Goal: Task Accomplishment & Management: Complete application form

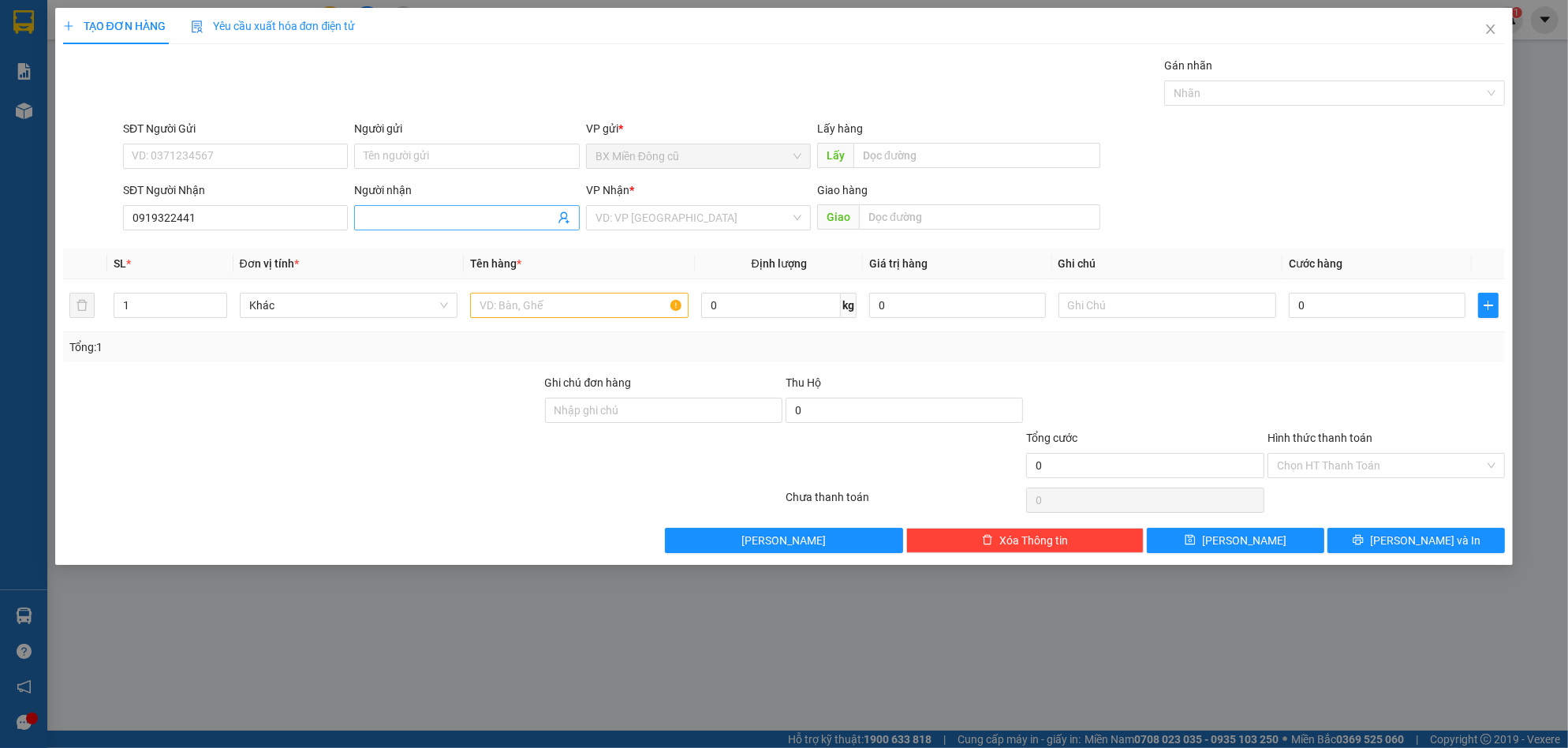
type input "0919322441"
click at [532, 226] on span at bounding box center [466, 218] width 224 height 25
type input "0377398084"
click at [762, 224] on input "search" at bounding box center [692, 218] width 195 height 23
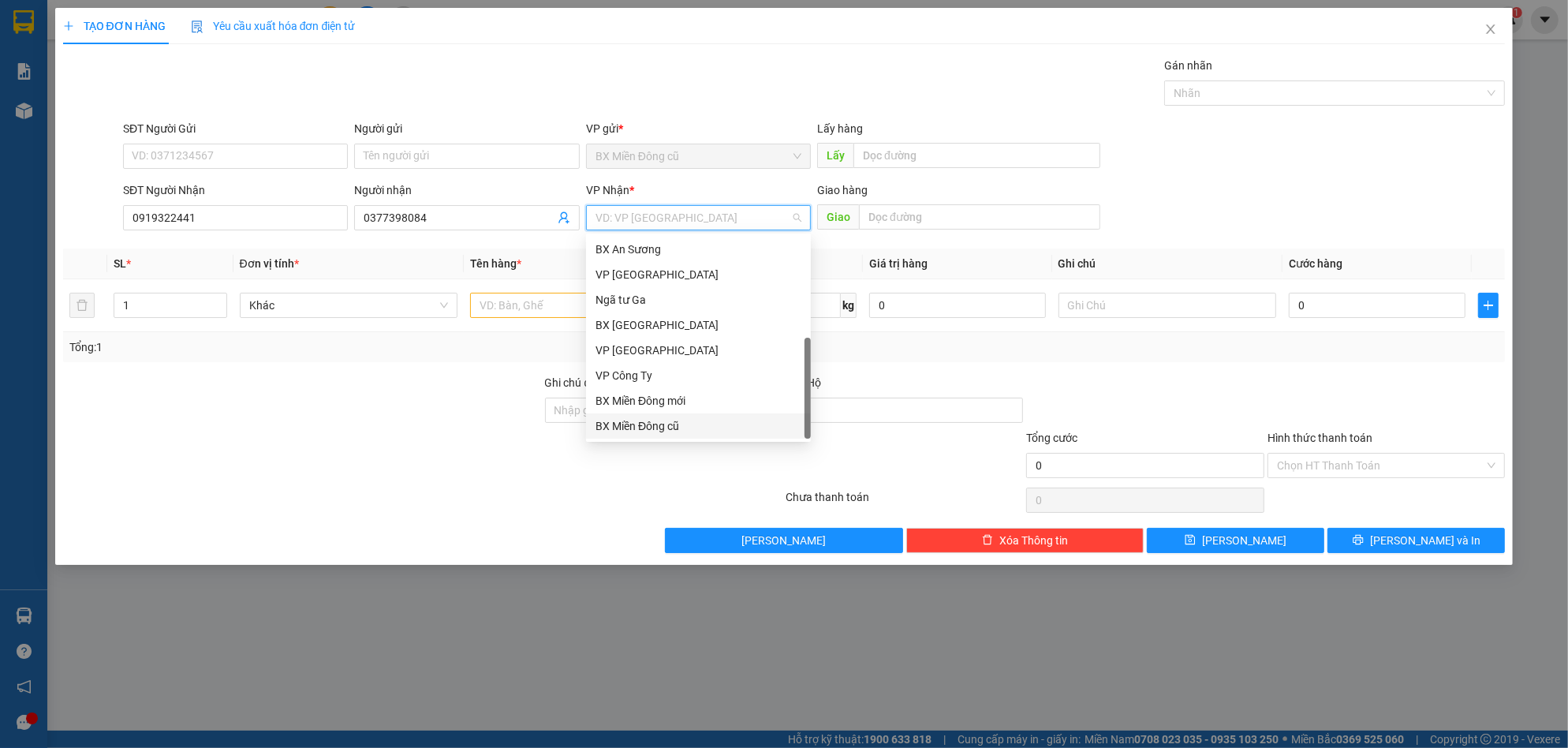
scroll to position [51, 0]
click at [664, 405] on div "Dọc đường" at bounding box center [698, 401] width 206 height 17
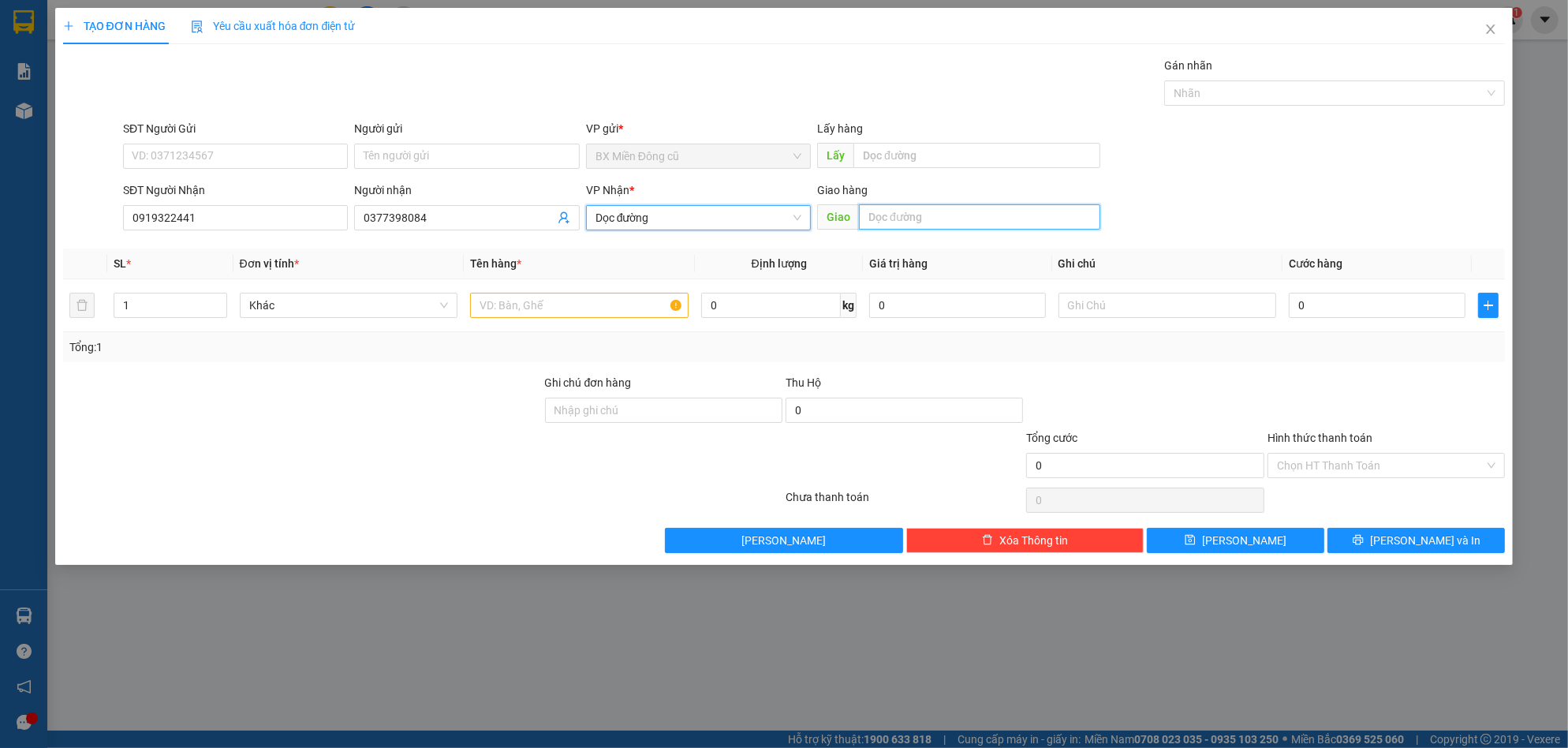
click at [890, 219] on input "text" at bounding box center [979, 217] width 242 height 25
paste input "àng"
paste input "ịnh"
paste input "ê"
type input "hoàng tịnh khê"
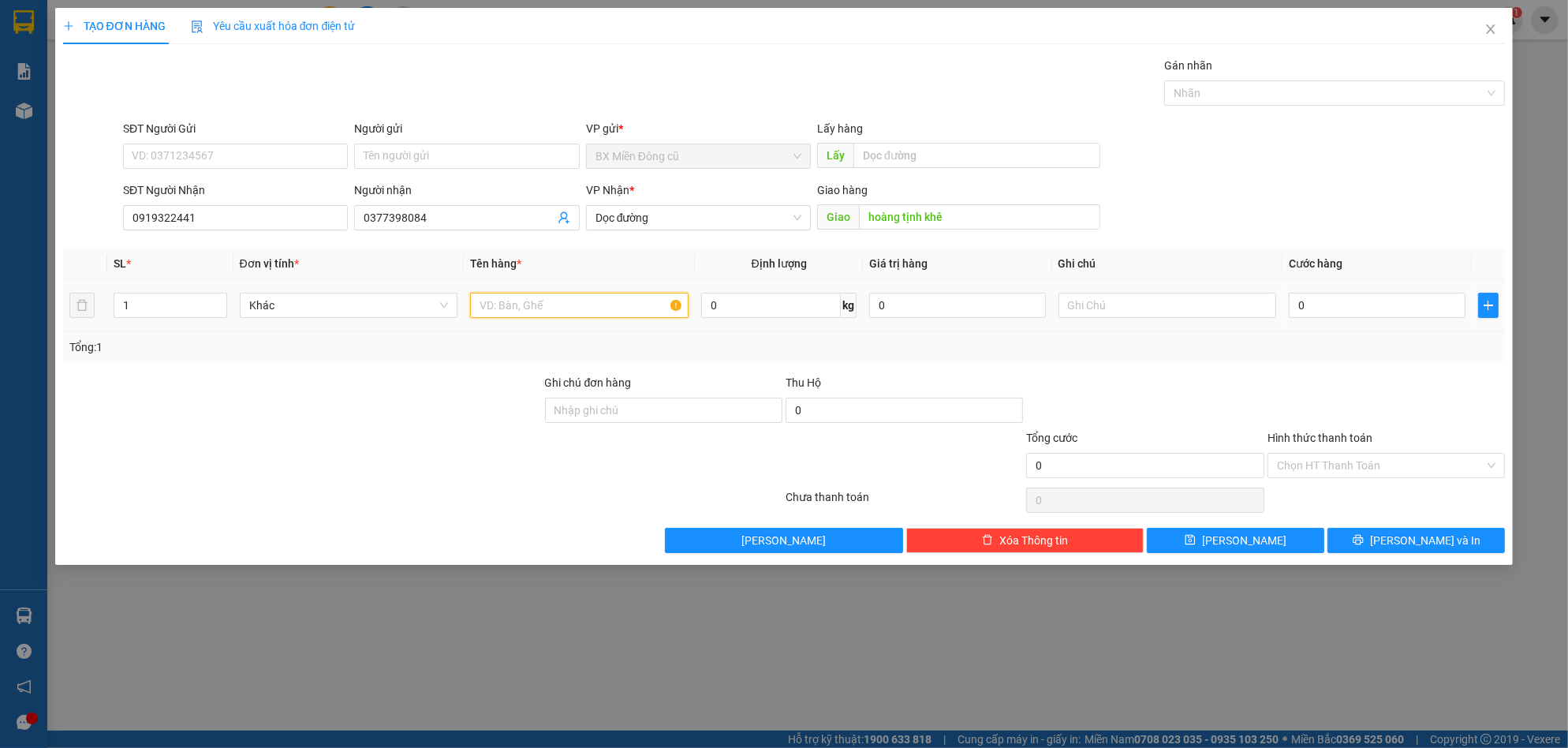
click at [548, 307] on input "text" at bounding box center [579, 305] width 218 height 25
paste input "ôp"
paste input "ộp"
type input "1 hộp"
drag, startPoint x: 1337, startPoint y: 287, endPoint x: 1336, endPoint y: 308, distance: 21.0
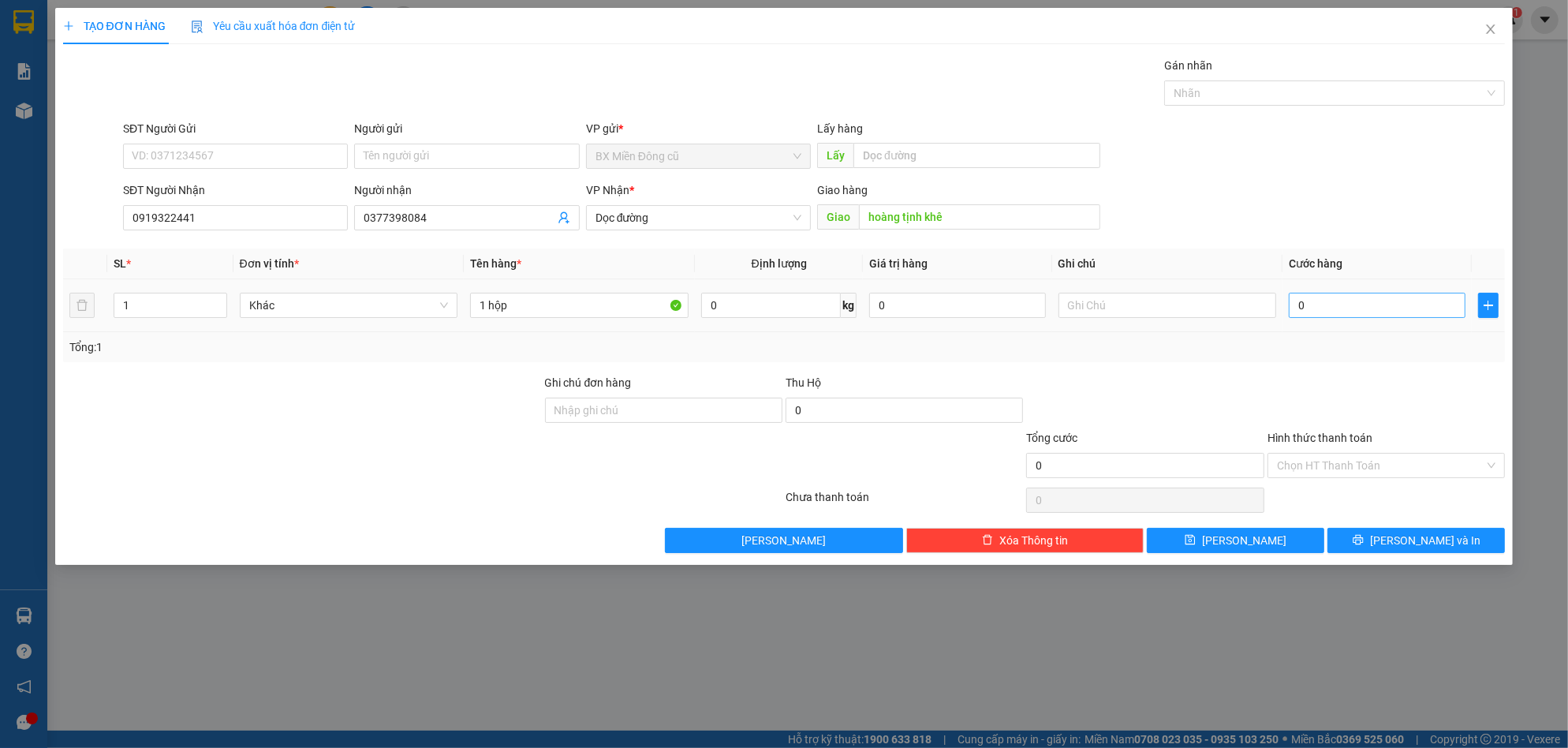
click at [1336, 304] on td "0" at bounding box center [1377, 305] width 189 height 52
click at [1337, 317] on input "0" at bounding box center [1377, 305] width 177 height 25
type input "5"
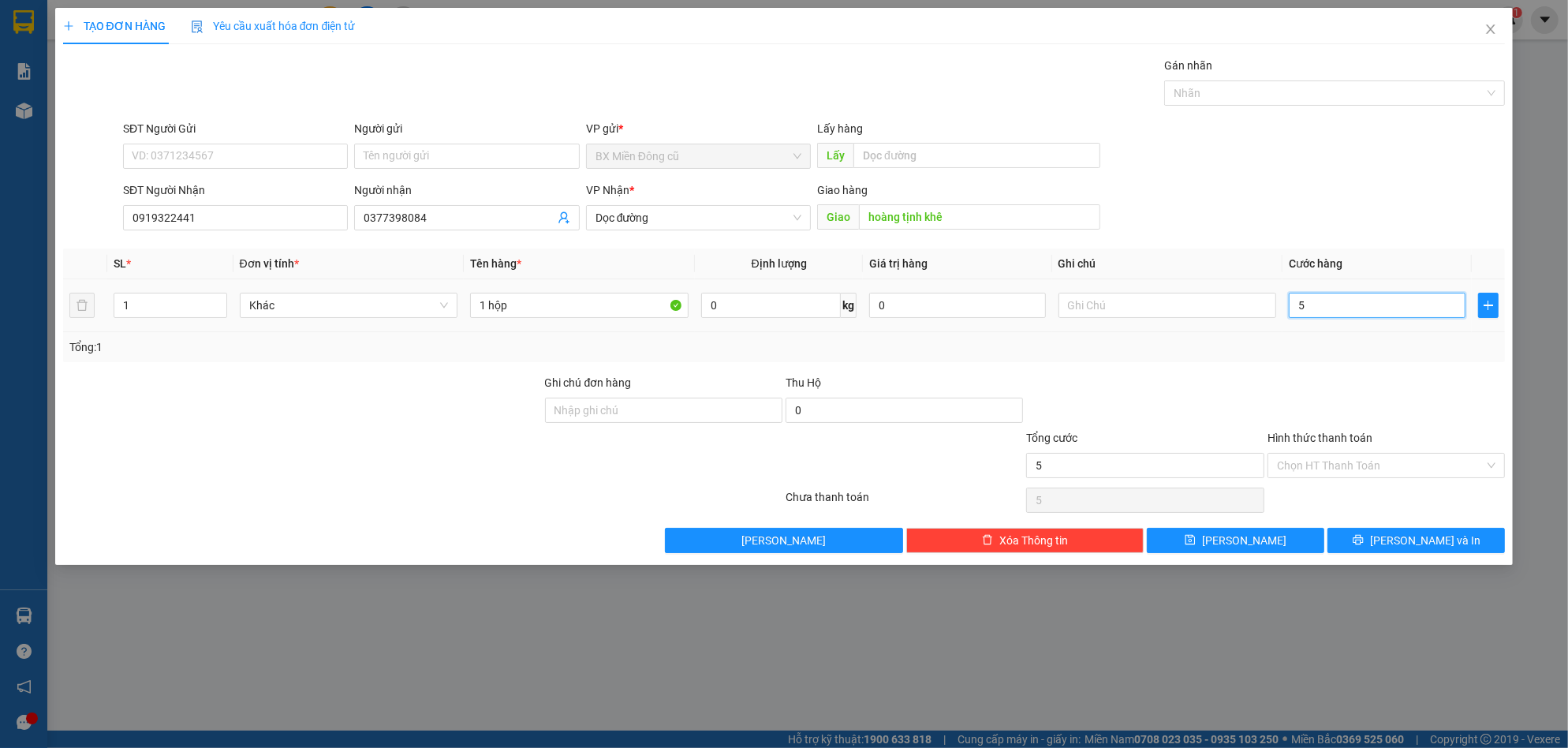
type input "50"
type input "500"
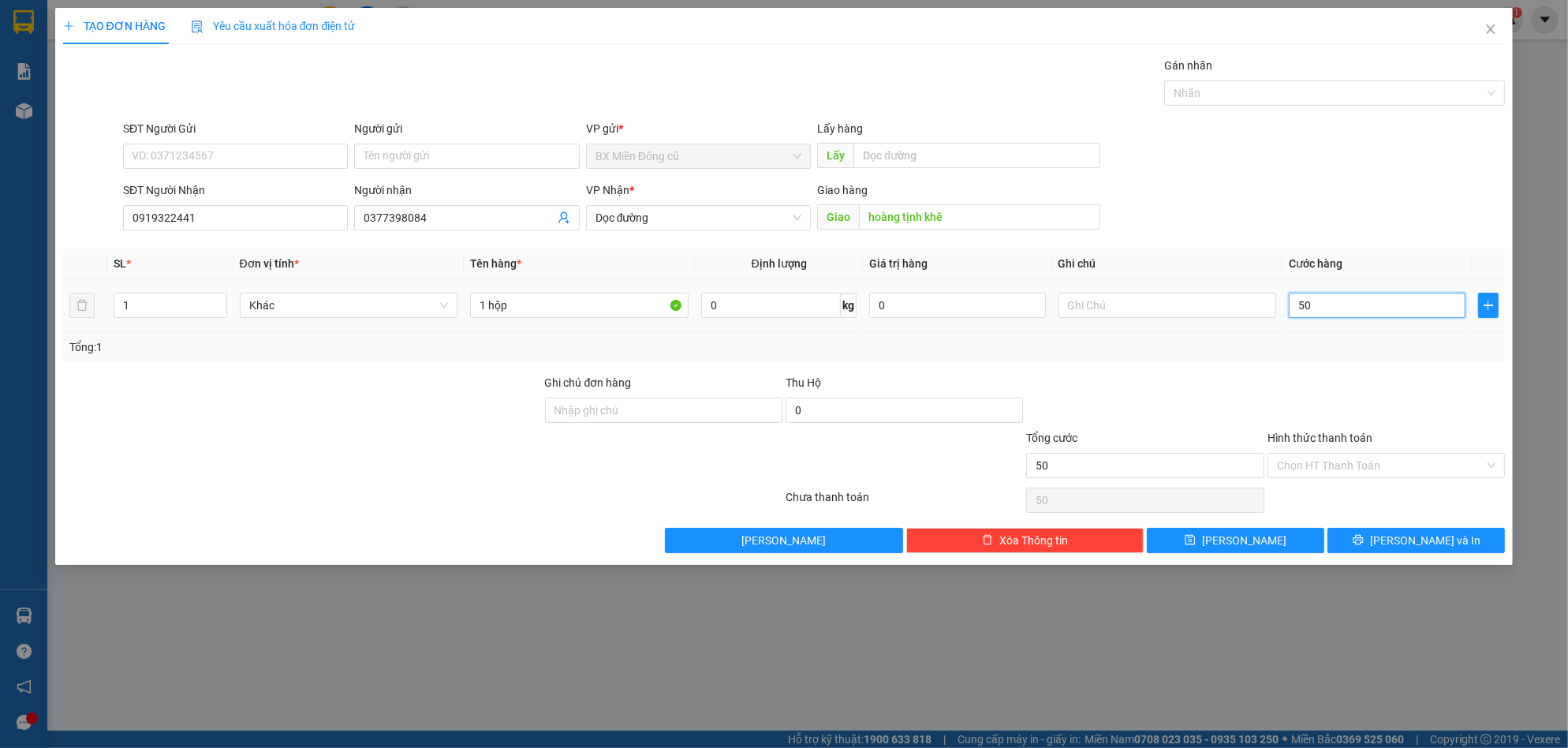
type input "500"
type input "5.000"
type input "50.000"
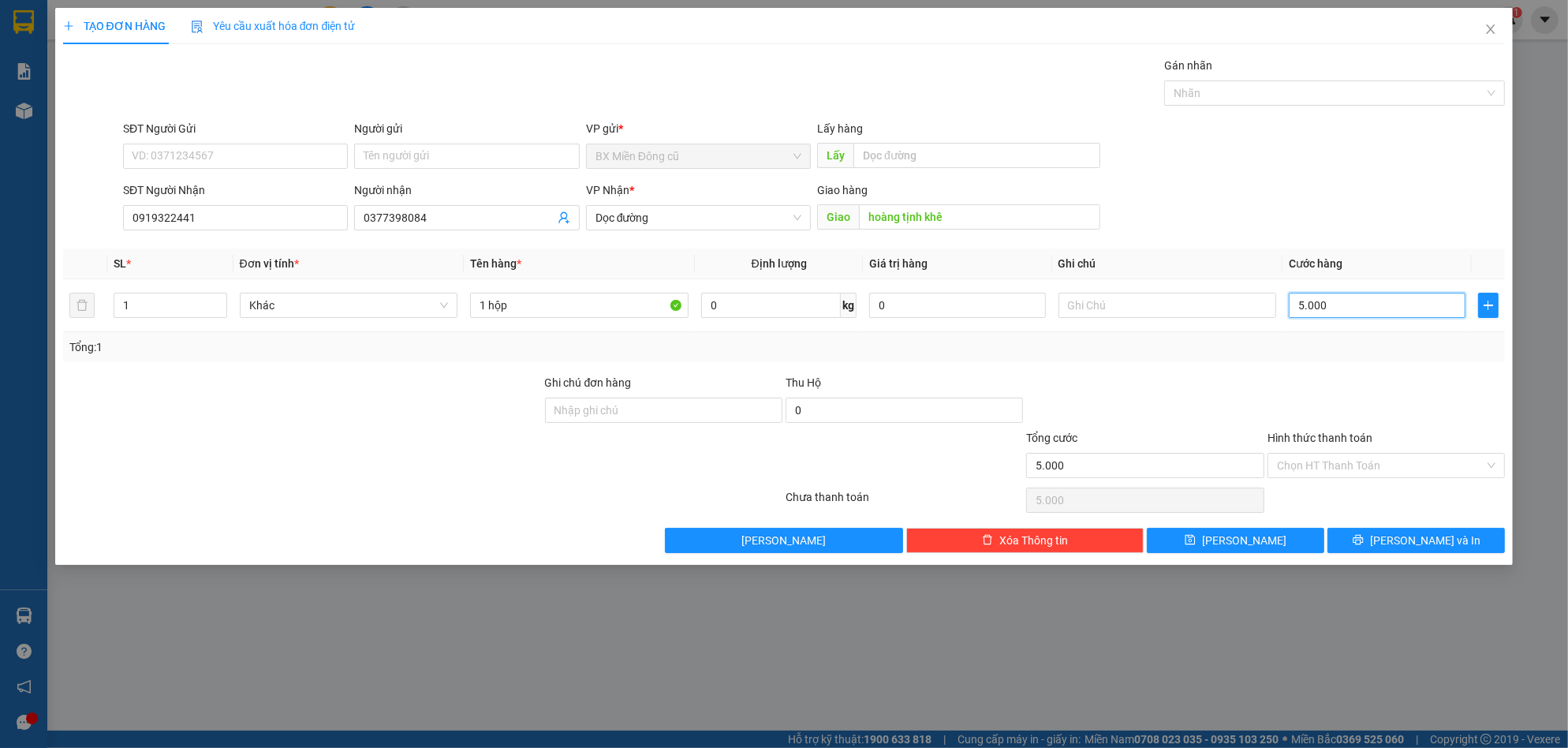
type input "50.000"
click at [1368, 459] on input "Hình thức thanh toán" at bounding box center [1381, 465] width 208 height 23
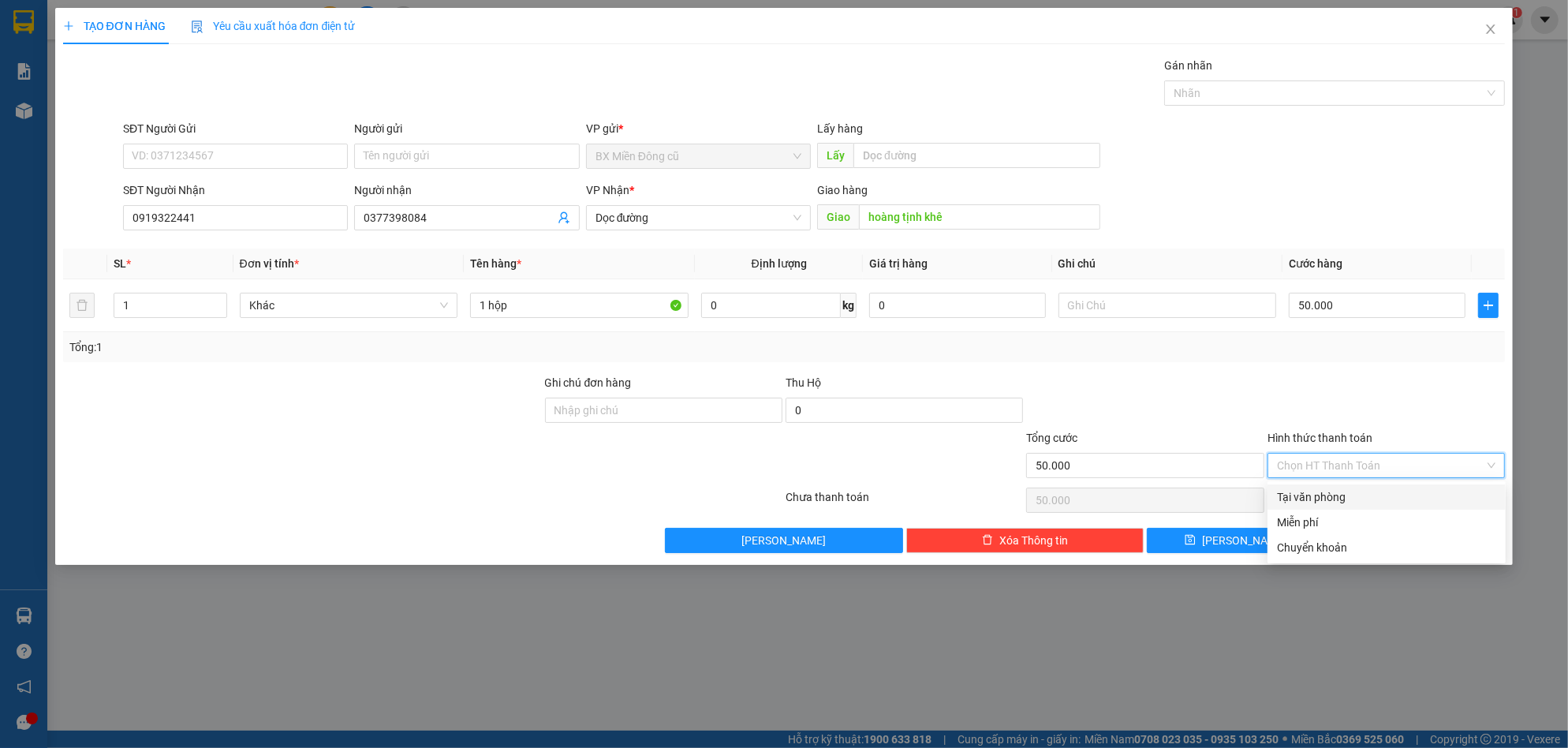
click at [1341, 490] on div "Tại văn phòng" at bounding box center [1386, 497] width 219 height 17
type input "0"
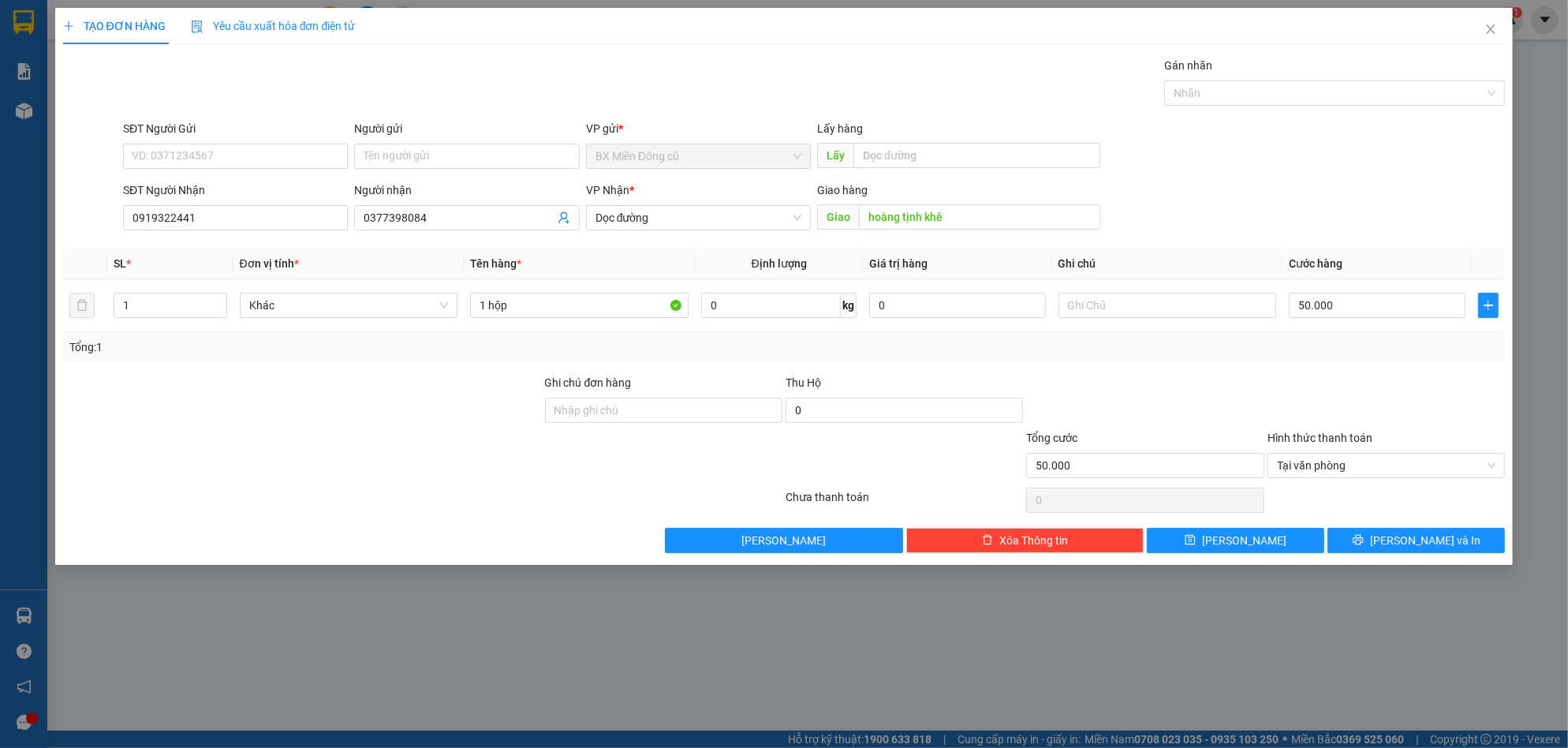
click at [1410, 561] on div "TẠO ĐƠN HÀNG Yêu cầu xuất hóa đơn điện tử Transit Pickup Surcharge Ids Transit …" at bounding box center [784, 286] width 1458 height 557
click at [1417, 550] on button "[PERSON_NAME] và In" at bounding box center [1416, 540] width 178 height 25
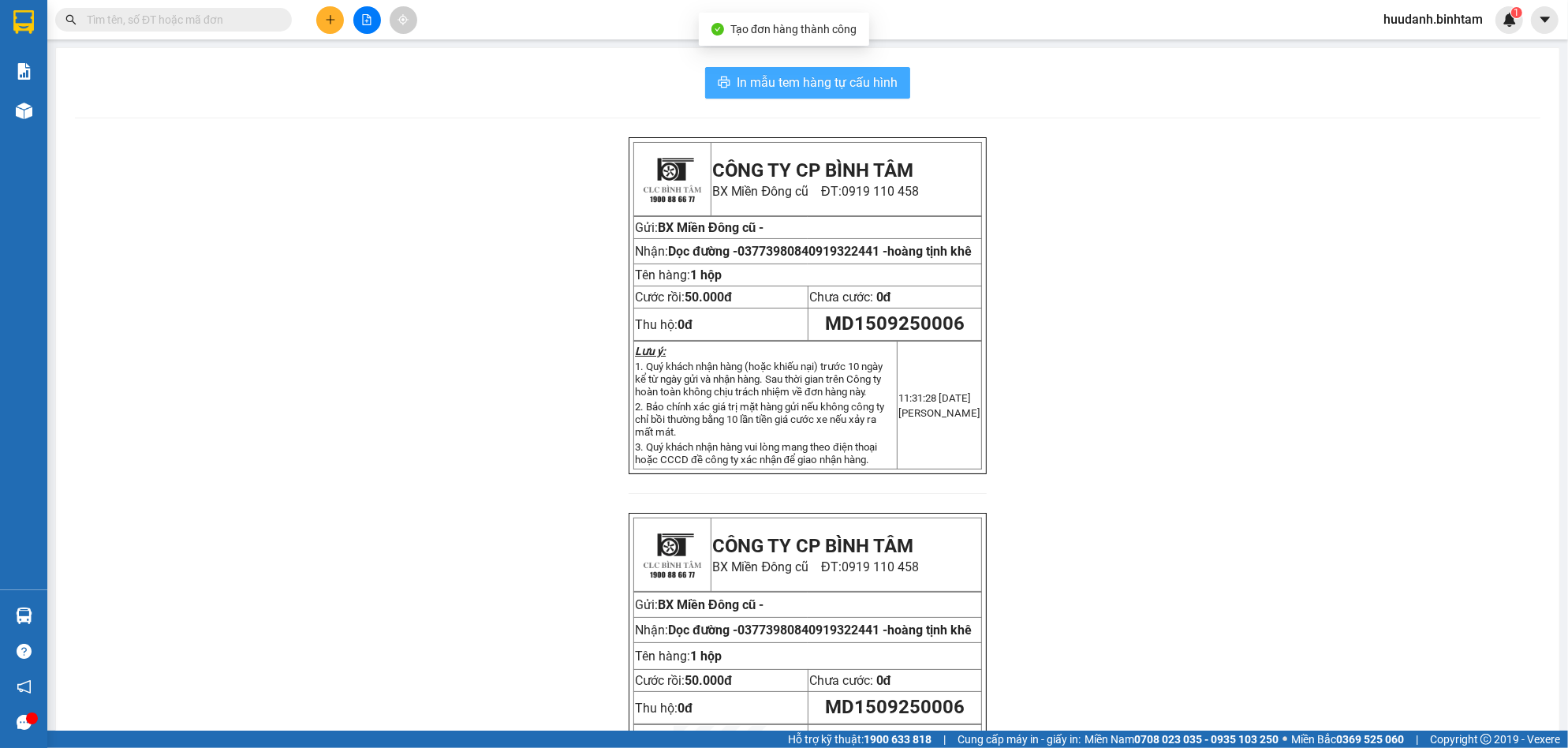
click at [762, 87] on span "In mẫu tem hàng tự cấu hình" at bounding box center [817, 83] width 161 height 19
click at [321, 31] on div at bounding box center [367, 19] width 118 height 27
click at [328, 30] on button at bounding box center [330, 19] width 27 height 27
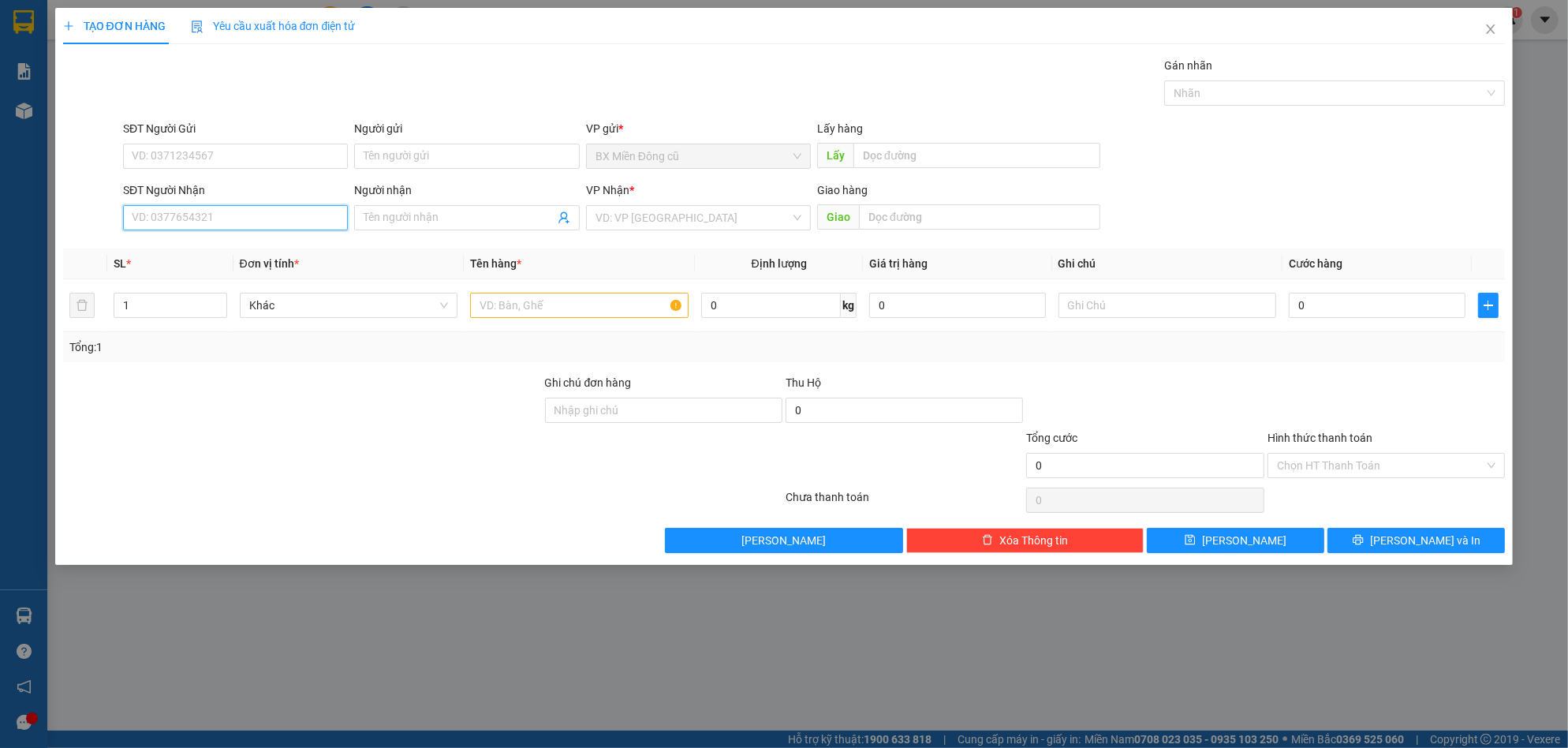
click at [220, 210] on input "SĐT Người Nhận" at bounding box center [235, 218] width 224 height 25
type input "0919324546"
click at [462, 224] on input "Người nhận" at bounding box center [458, 218] width 190 height 17
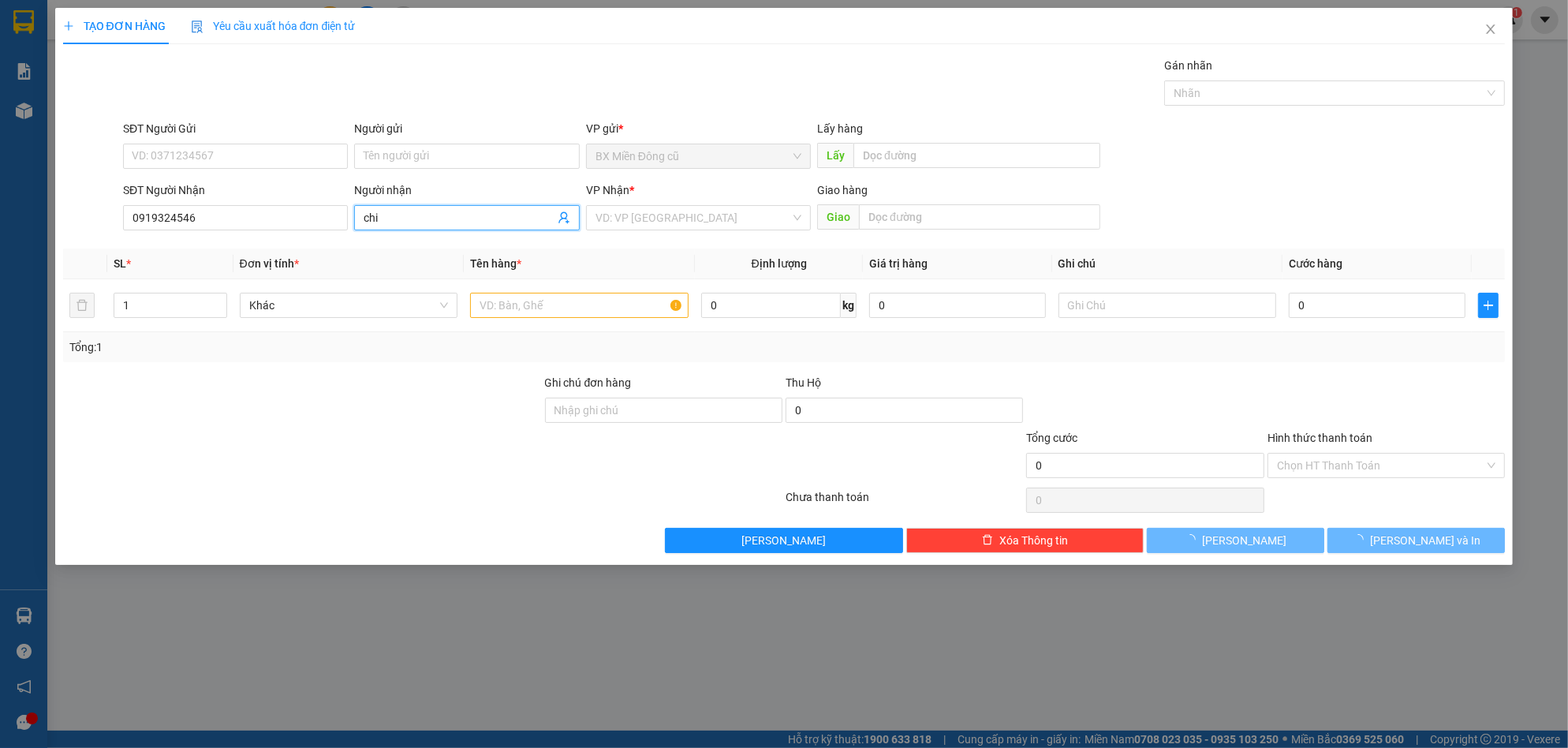
paste input "ê"
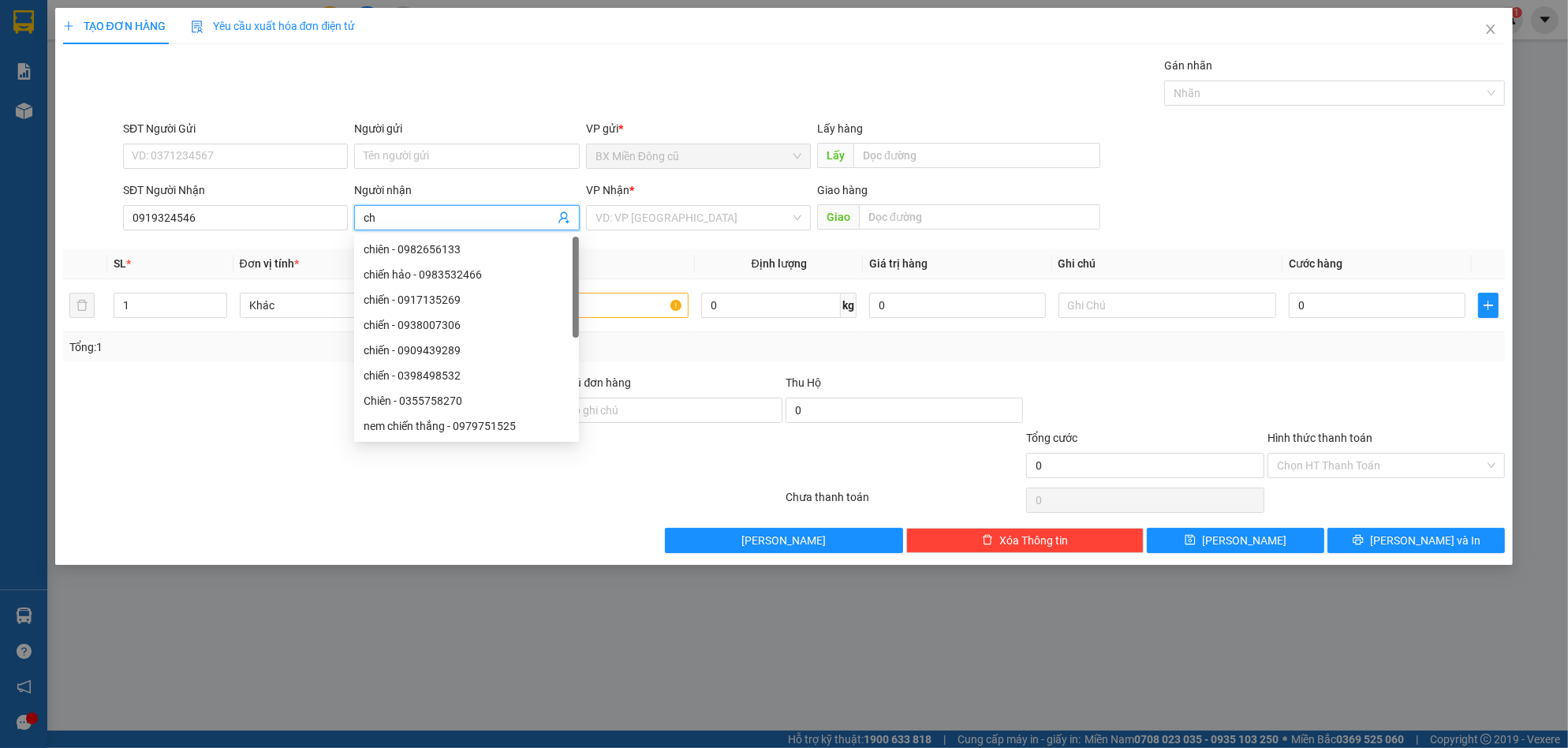
type input "c"
paste input "êt"
paste input "ết"
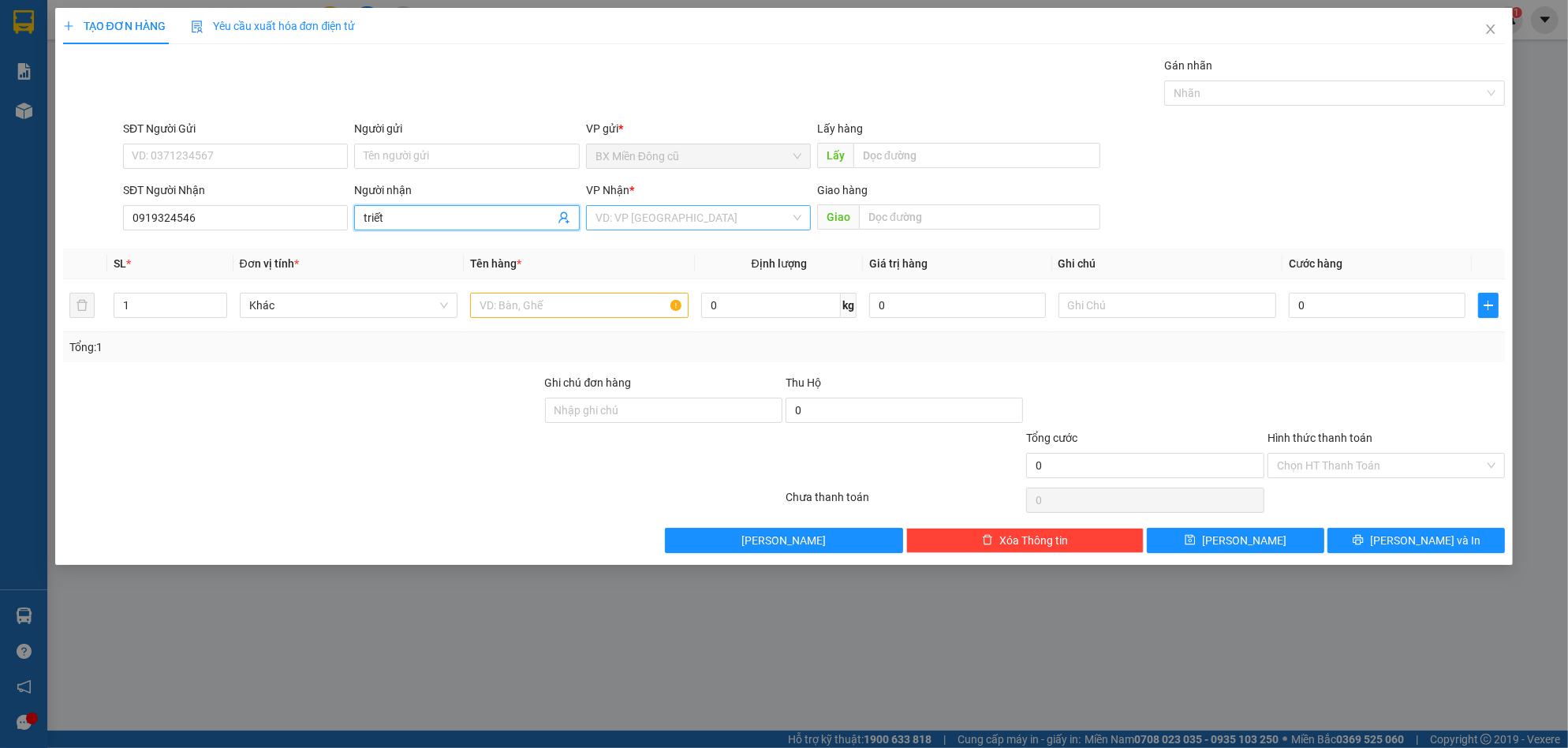
type input "triết"
click at [712, 221] on input "search" at bounding box center [692, 218] width 195 height 23
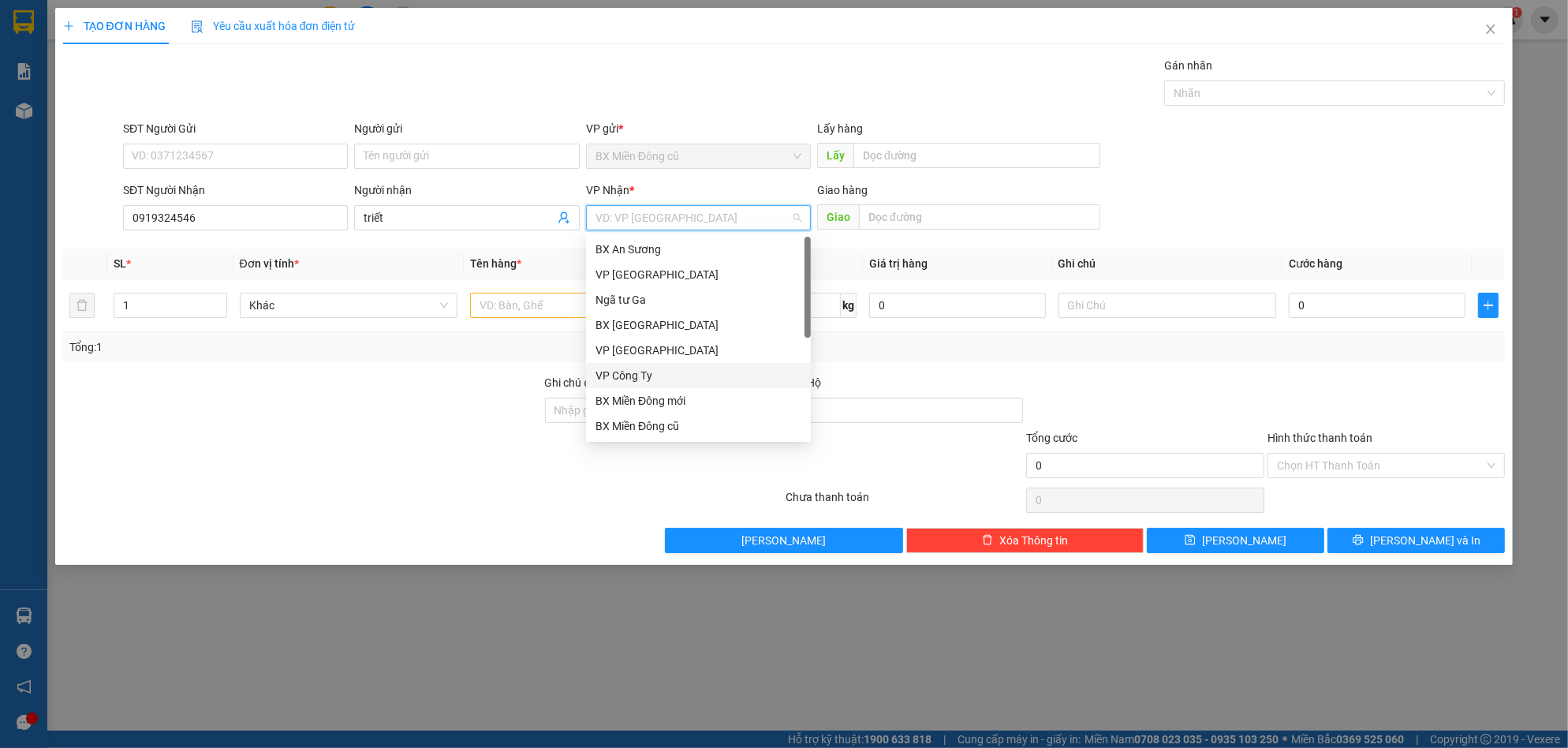
click at [650, 369] on div "VP Công Ty" at bounding box center [698, 376] width 206 height 17
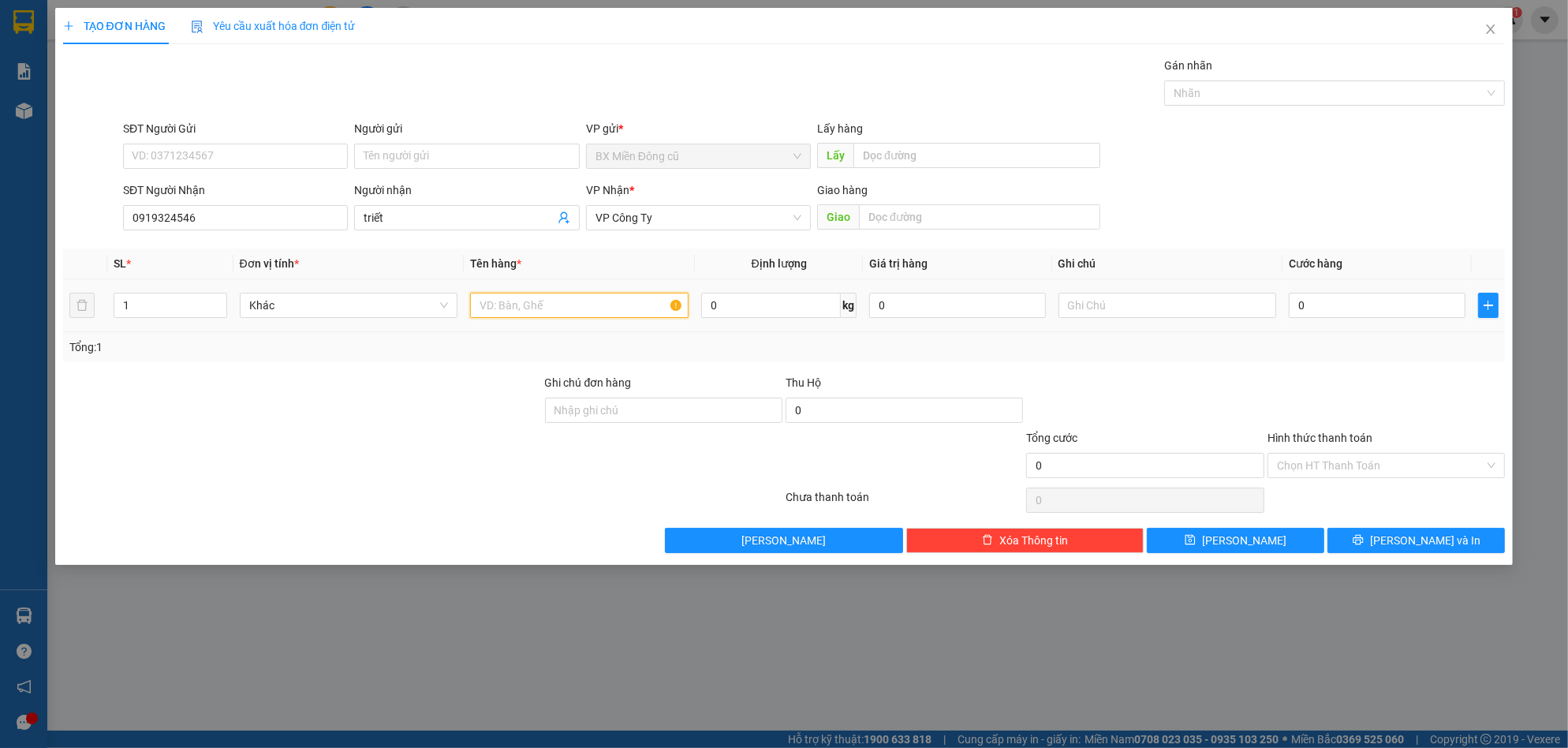
click at [538, 303] on input "text" at bounding box center [579, 305] width 218 height 25
paste input "ọc"
type input "1 bọc inox"
click at [1357, 300] on input "0" at bounding box center [1377, 305] width 177 height 25
type input "5"
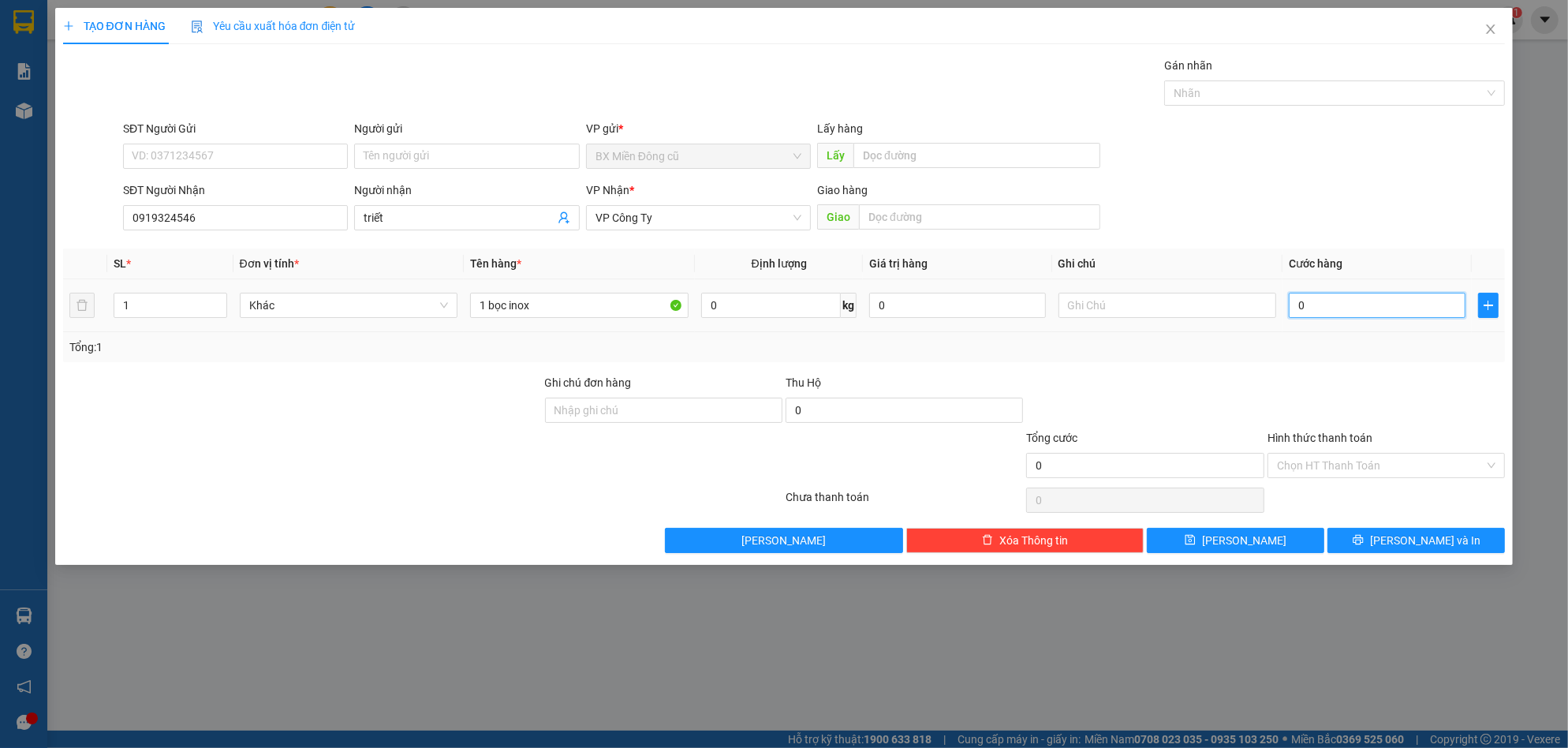
type input "5"
type input "50"
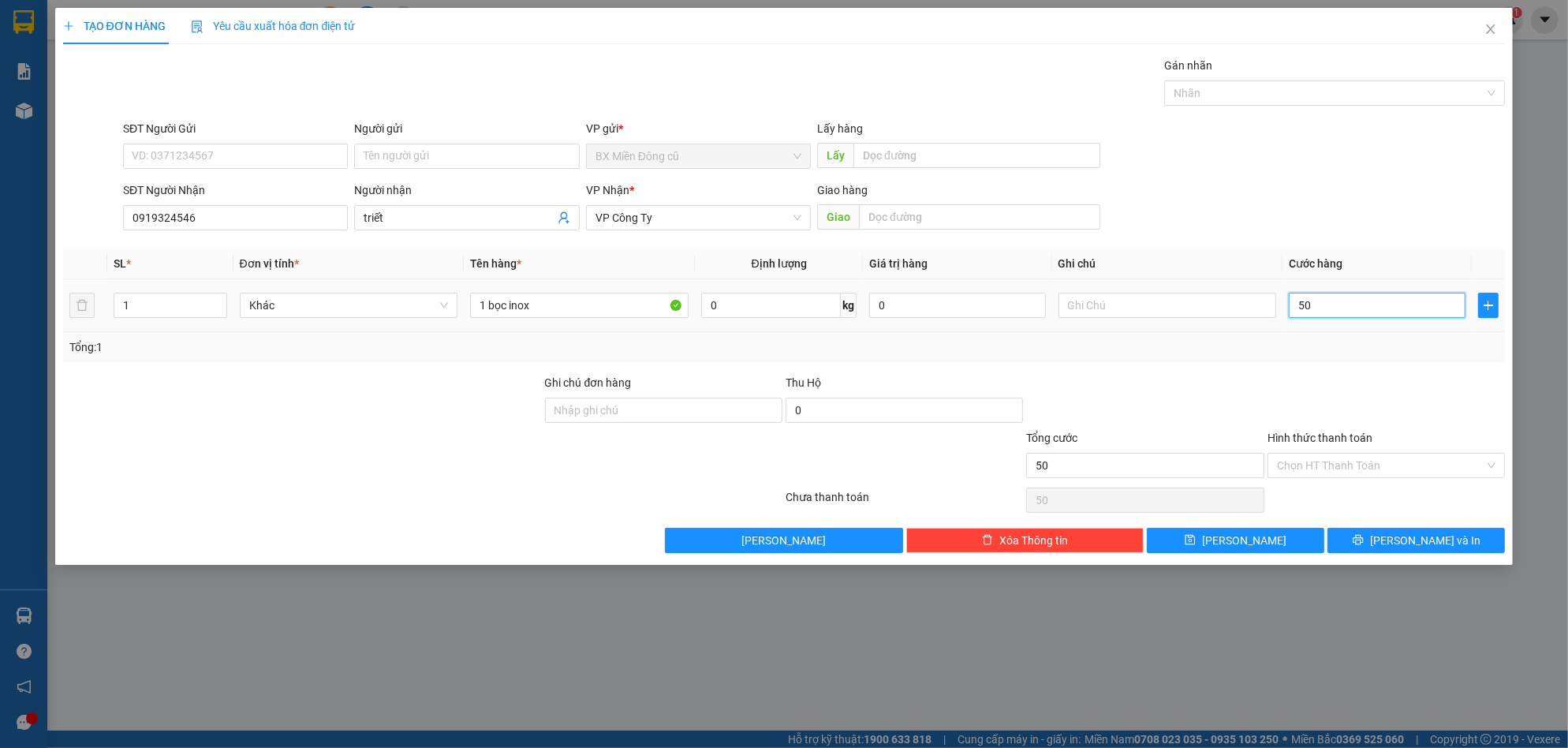
type input "500"
type input "5.000"
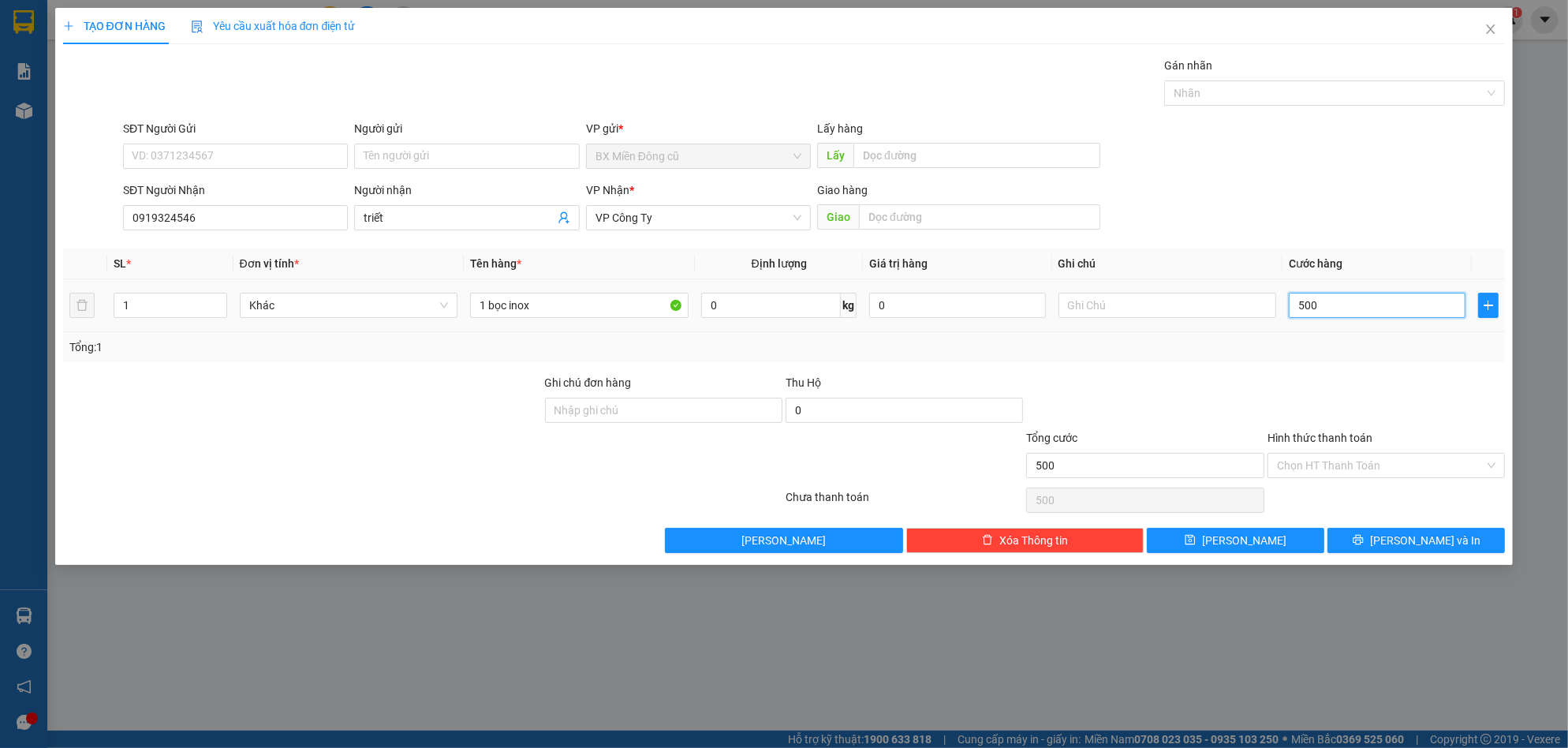
type input "5.000"
type input "50.000"
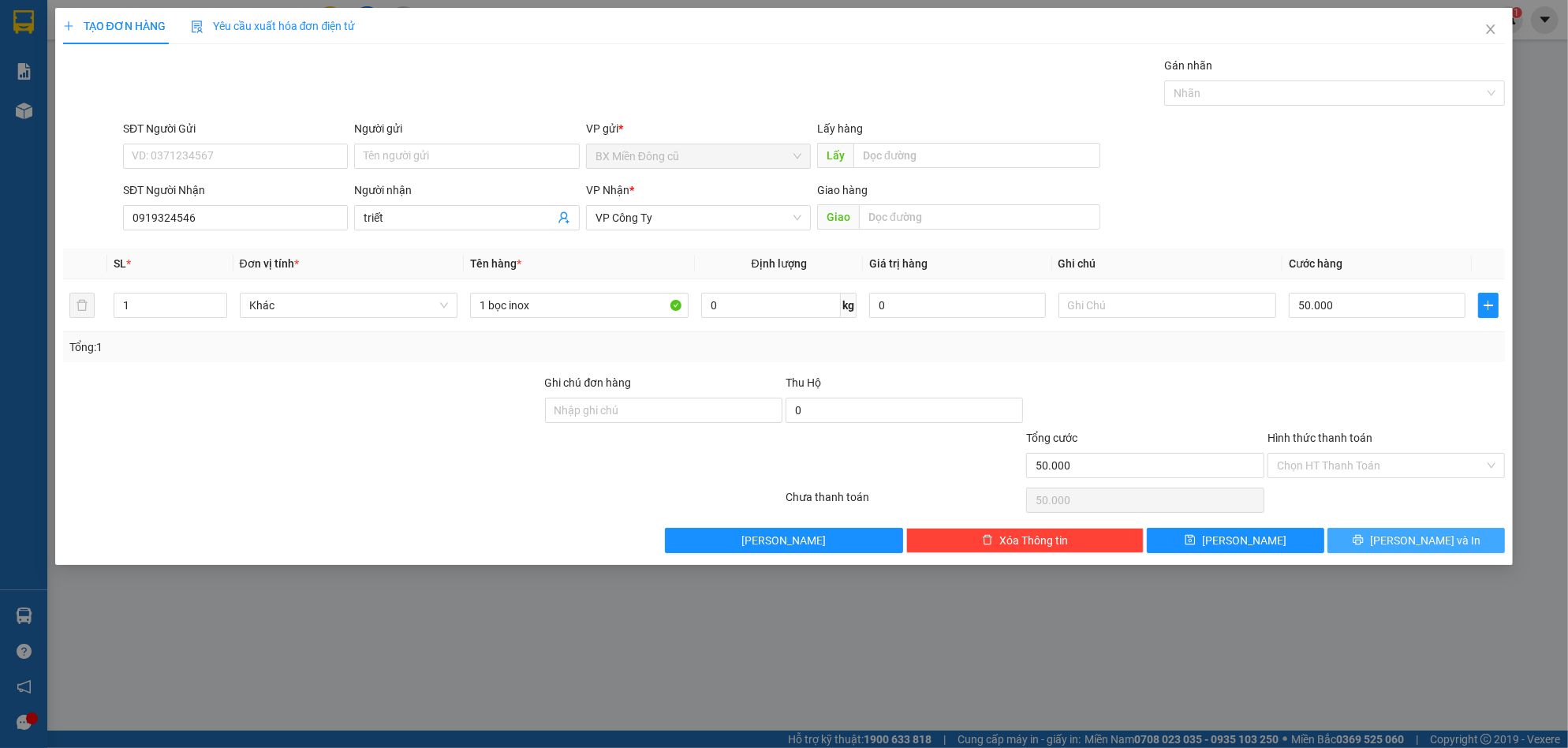
click at [1394, 552] on button "[PERSON_NAME] và In" at bounding box center [1416, 540] width 178 height 25
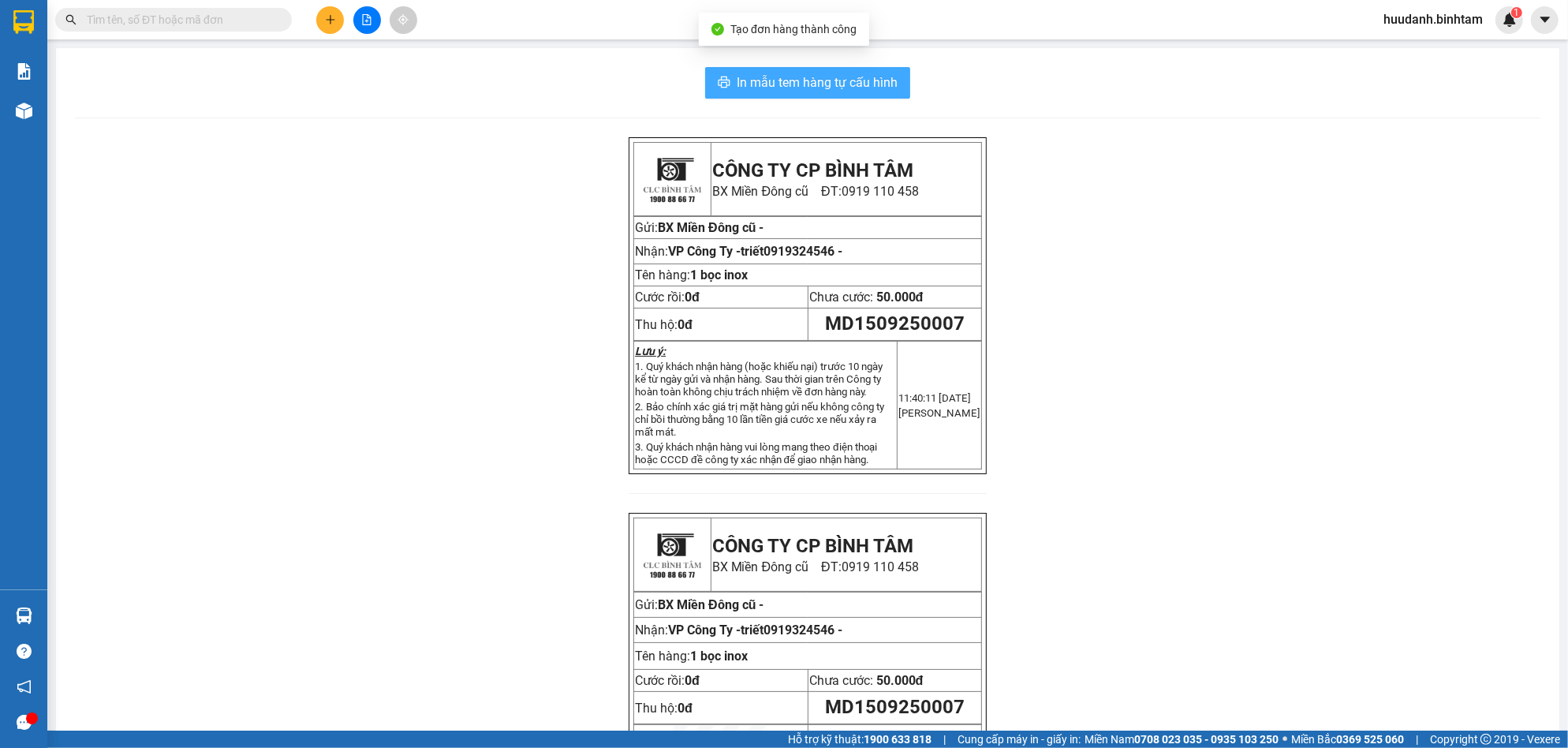
click at [841, 82] on span "In mẫu tem hàng tự cấu hình" at bounding box center [817, 83] width 161 height 19
click at [321, 15] on button at bounding box center [330, 19] width 27 height 27
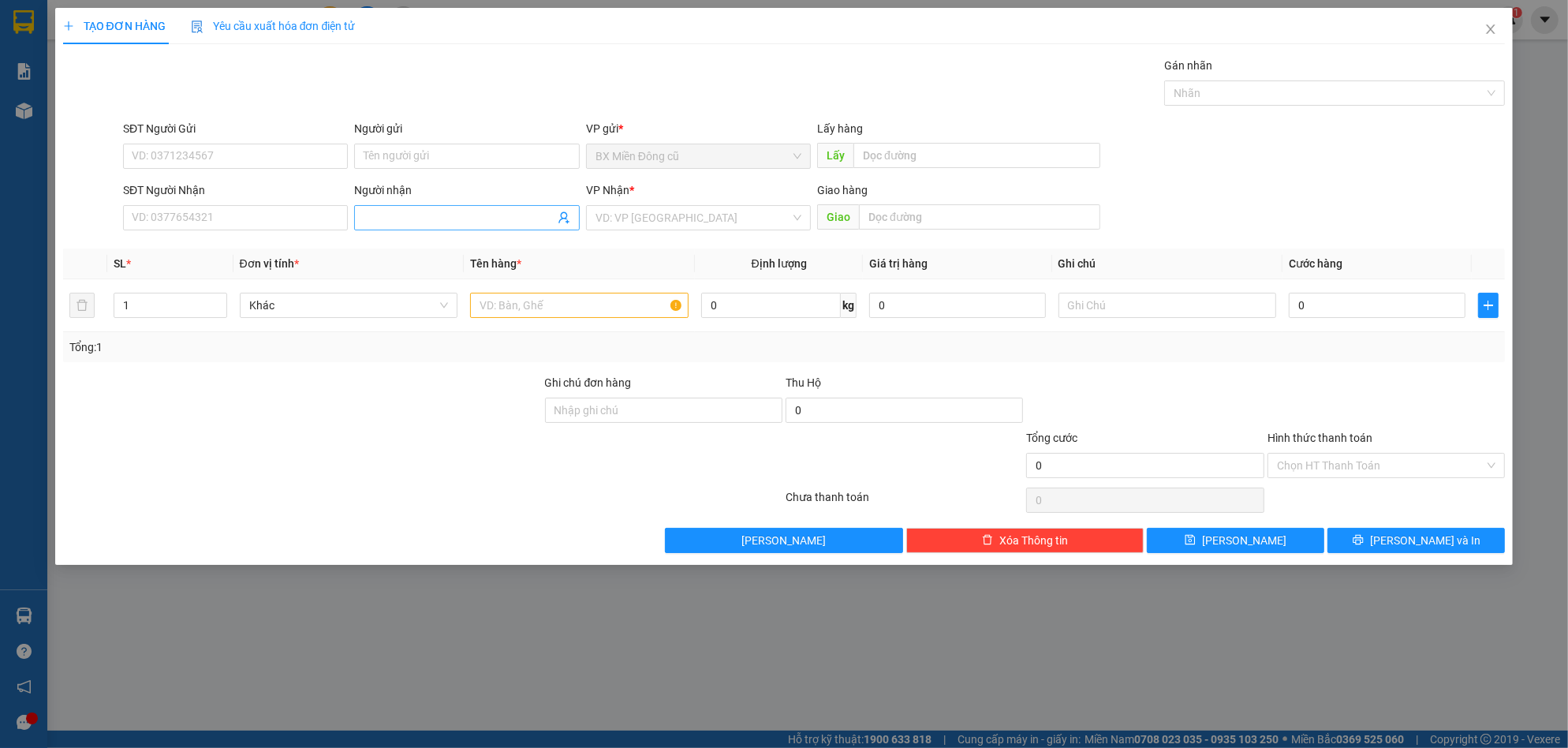
click at [386, 219] on input "Người nhận" at bounding box center [458, 218] width 190 height 17
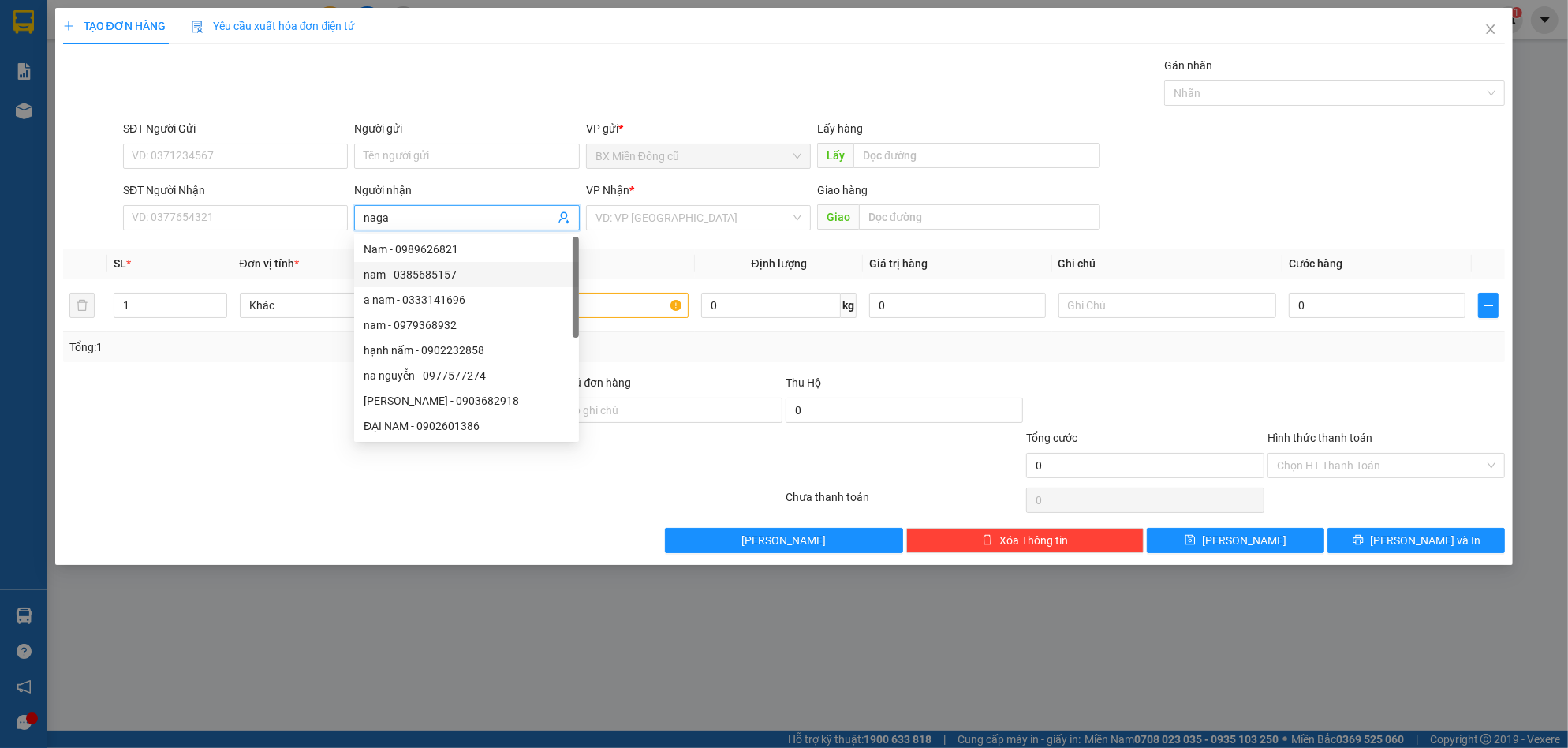
type input "nagan"
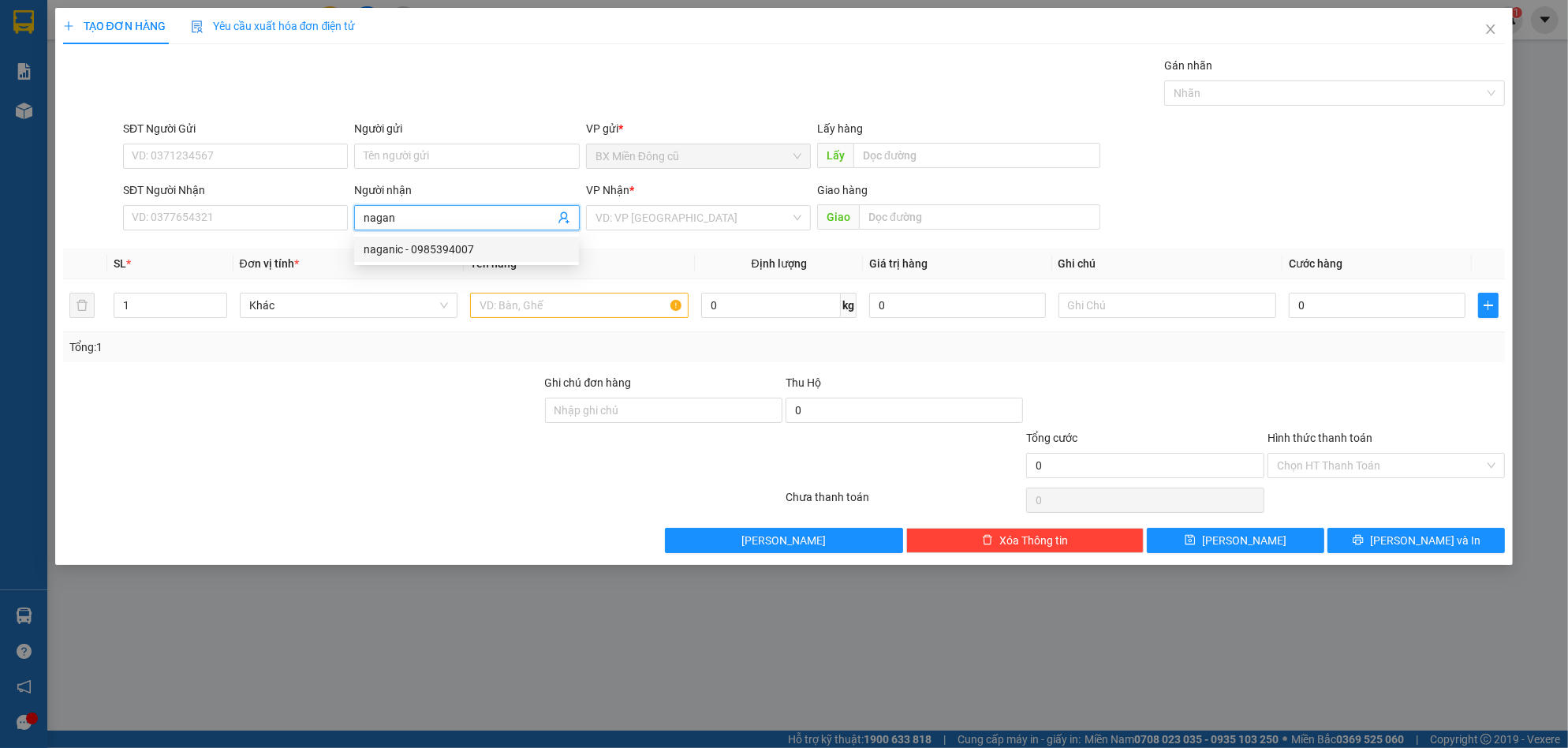
drag, startPoint x: 409, startPoint y: 256, endPoint x: 435, endPoint y: 251, distance: 26.5
click at [410, 256] on div "naganic - 0985394007" at bounding box center [466, 250] width 206 height 17
type input "0985394007"
type input "naganic"
click at [682, 215] on input "search" at bounding box center [692, 218] width 195 height 23
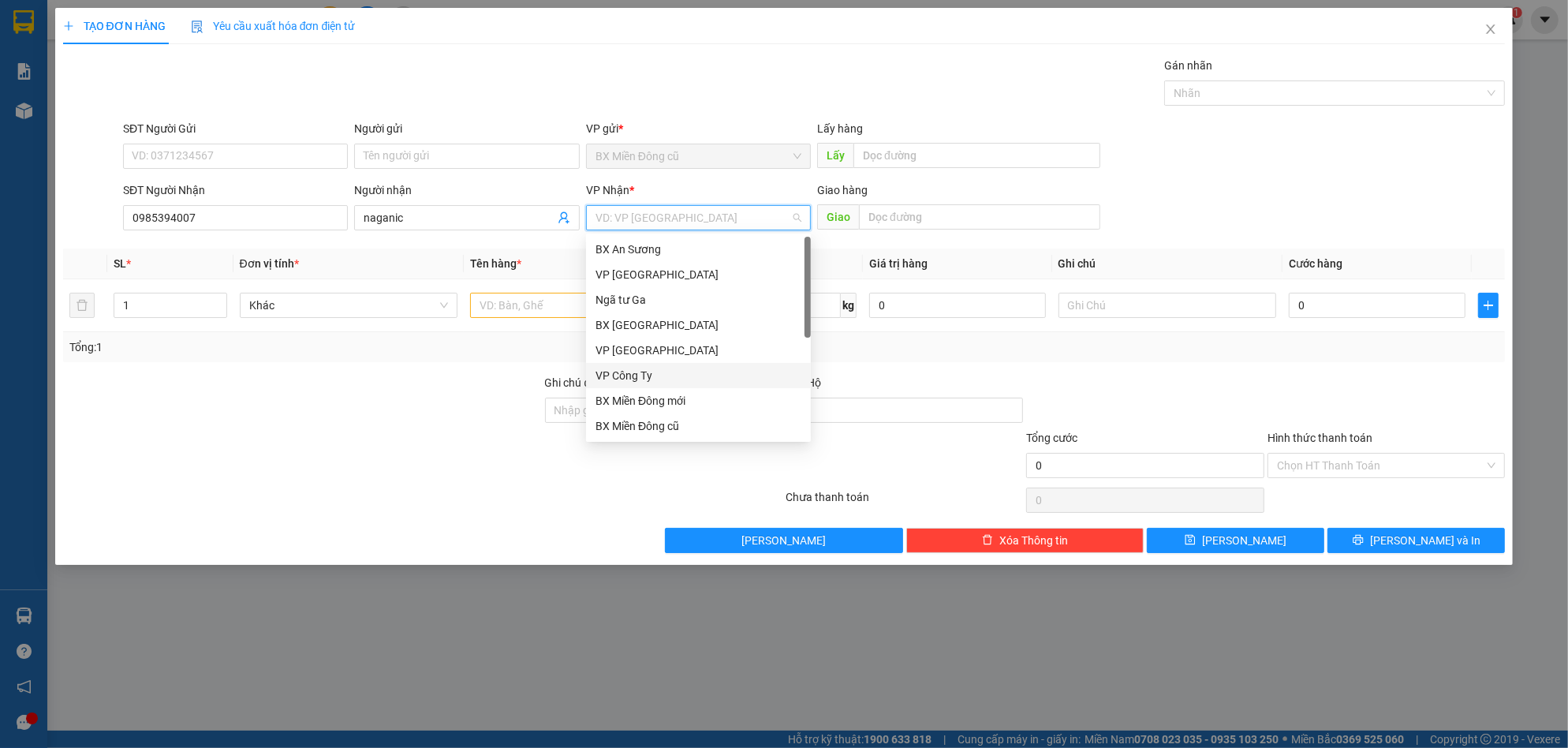
click at [662, 372] on div "VP Công Ty" at bounding box center [698, 376] width 206 height 17
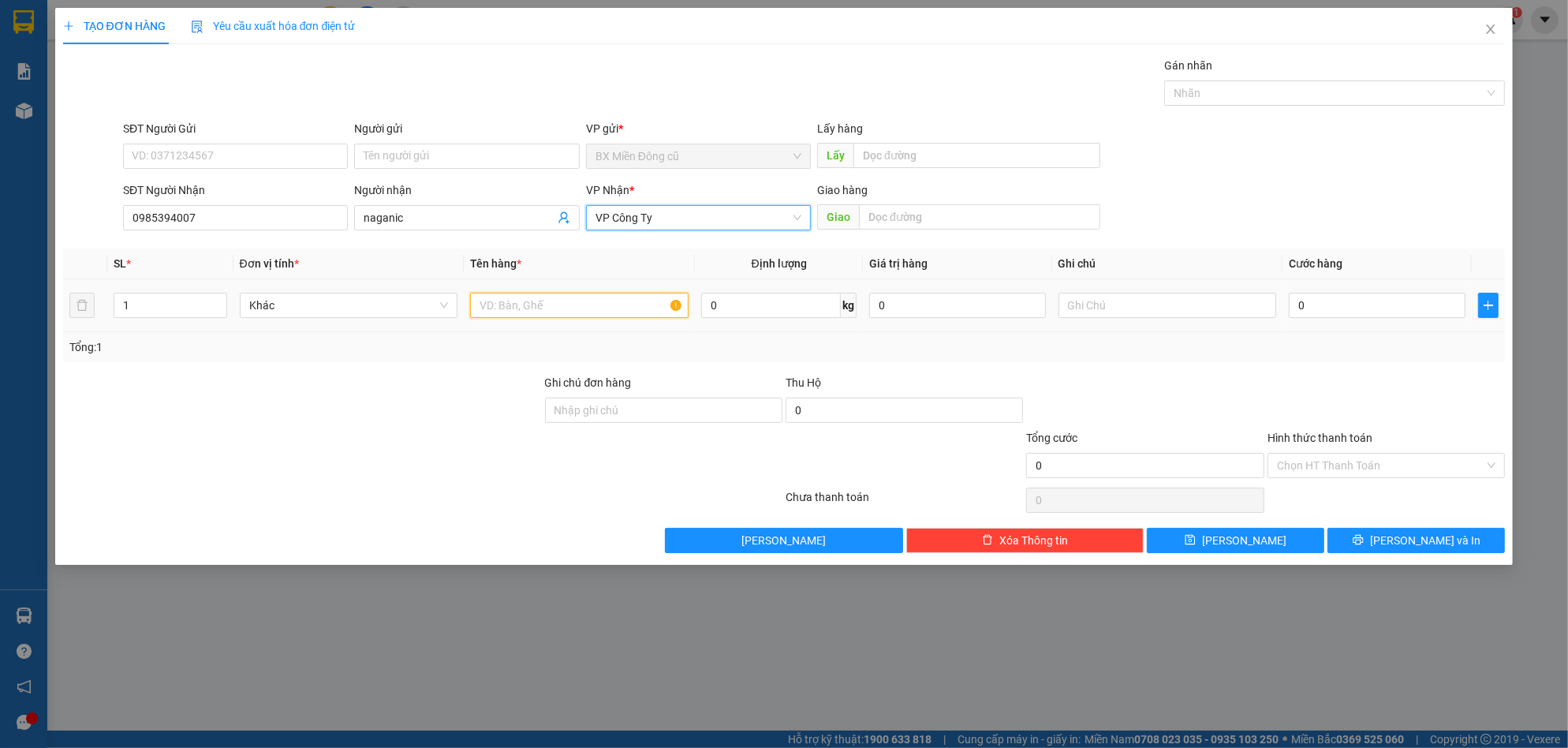
click at [550, 296] on input "text" at bounding box center [579, 305] width 218 height 25
paste input "ạo"
type input "4 bao gạo"
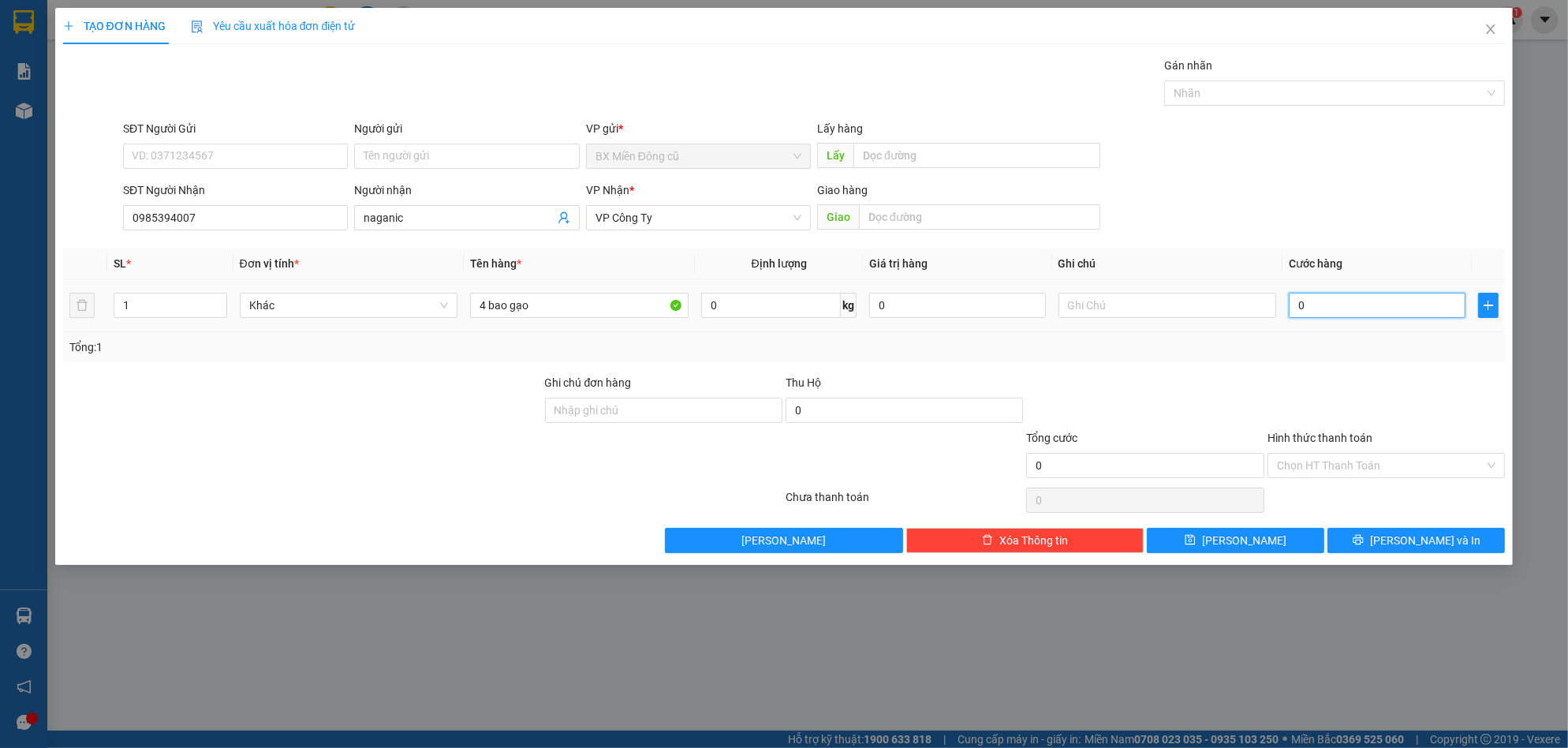
click at [1363, 313] on input "0" at bounding box center [1377, 305] width 177 height 25
type input "2"
type input "20"
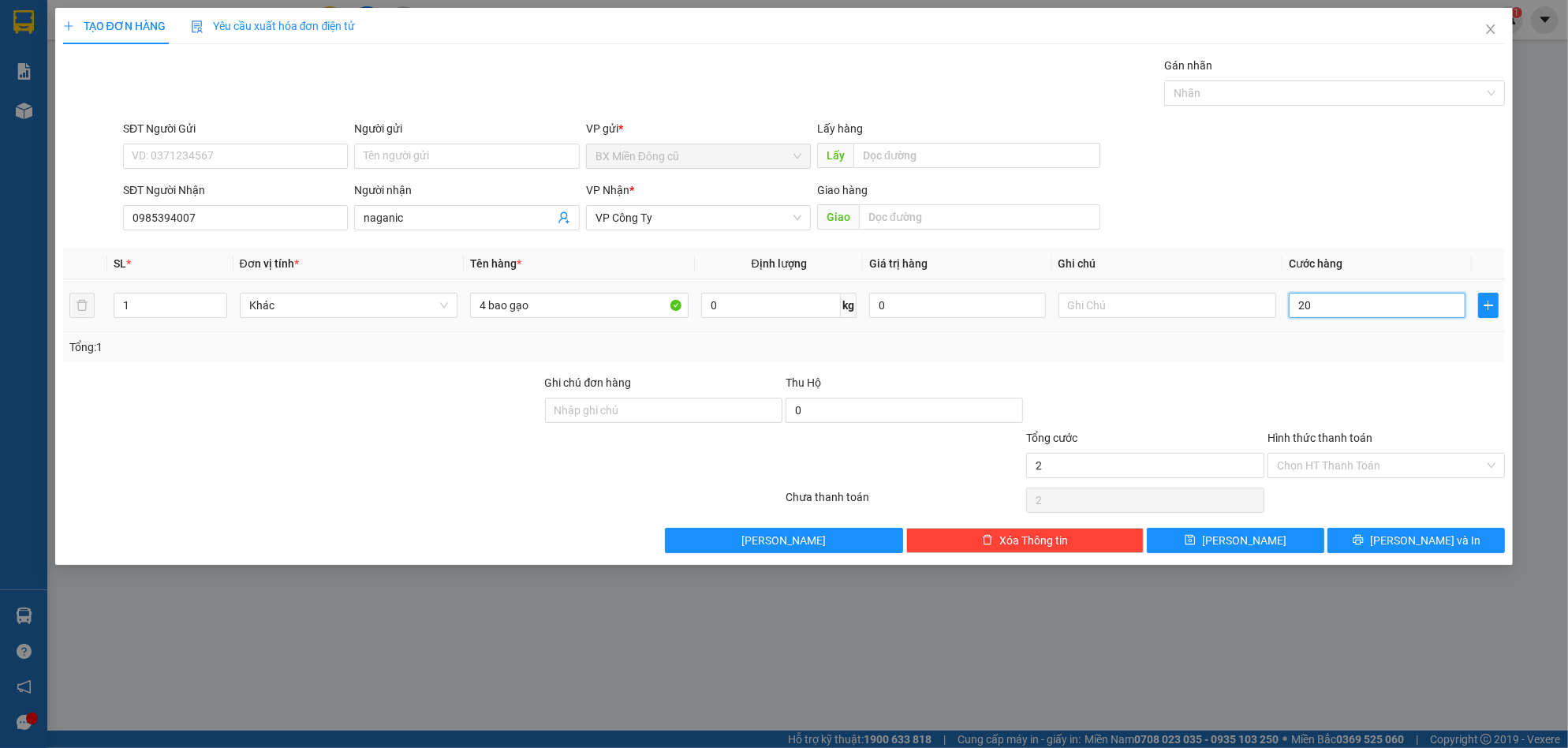
type input "20"
type input "200"
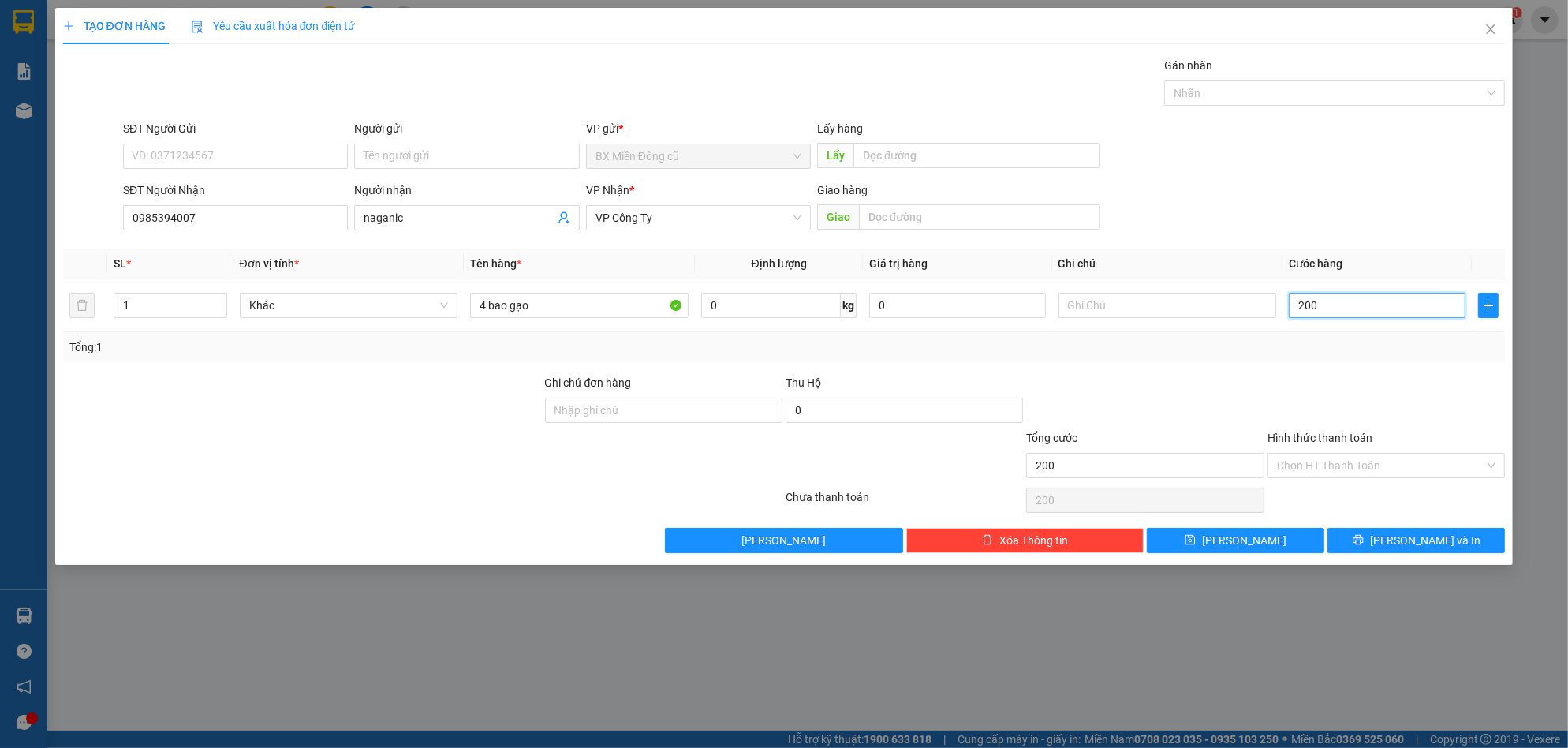
type input "2.000"
type input "20.000"
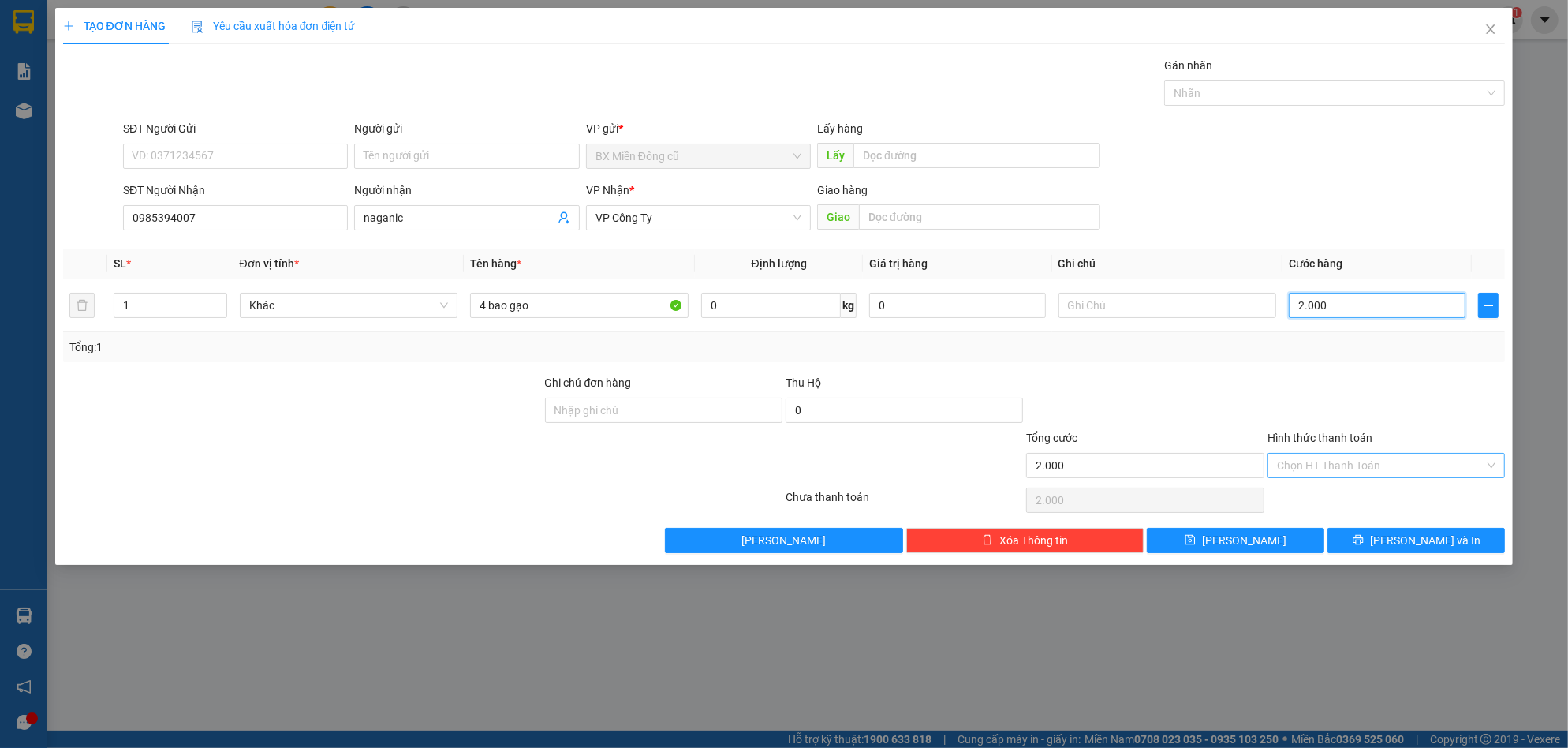
type input "20.000"
type input "200.000"
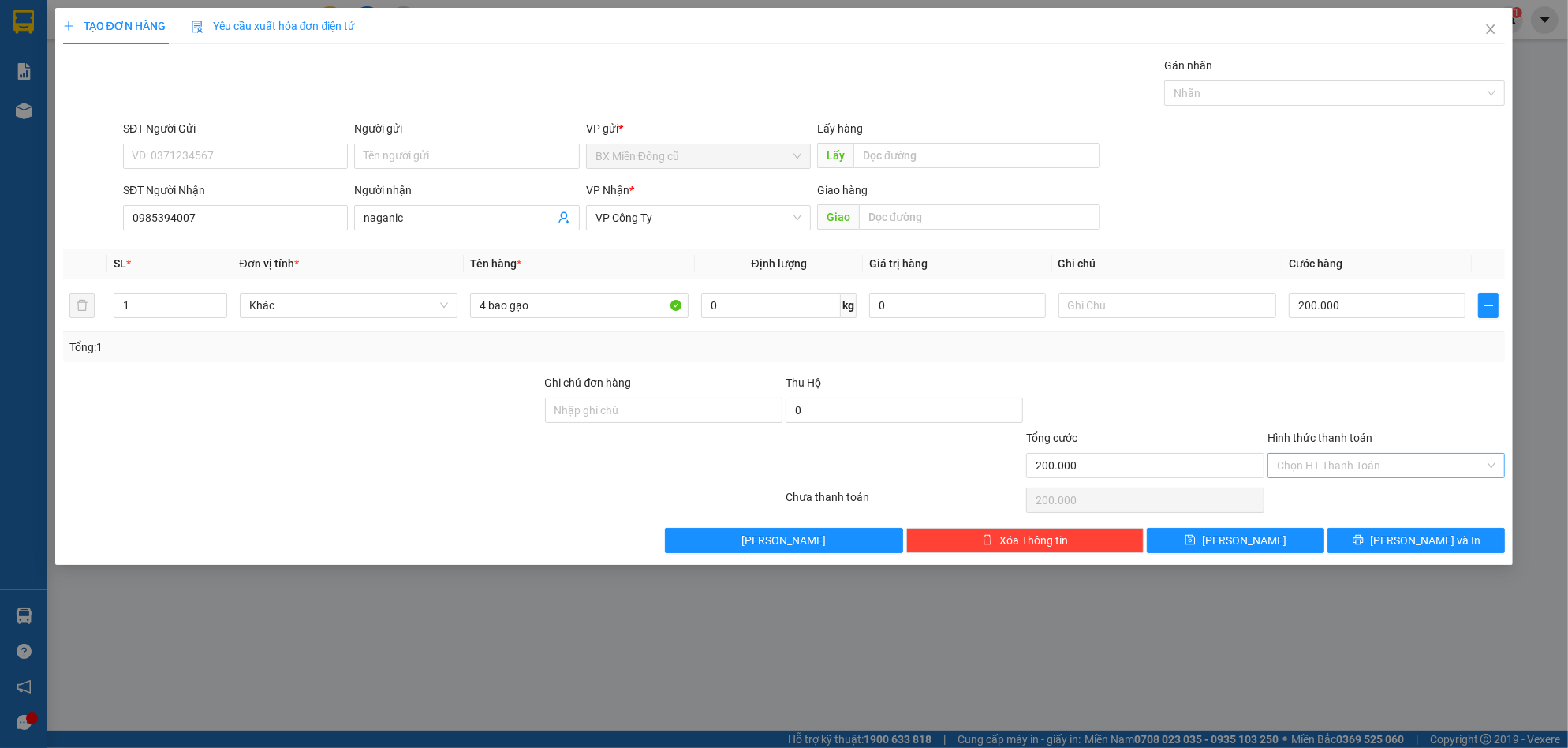
drag, startPoint x: 1370, startPoint y: 463, endPoint x: 1366, endPoint y: 472, distance: 9.8
click at [1371, 464] on input "Hình thức thanh toán" at bounding box center [1381, 465] width 208 height 23
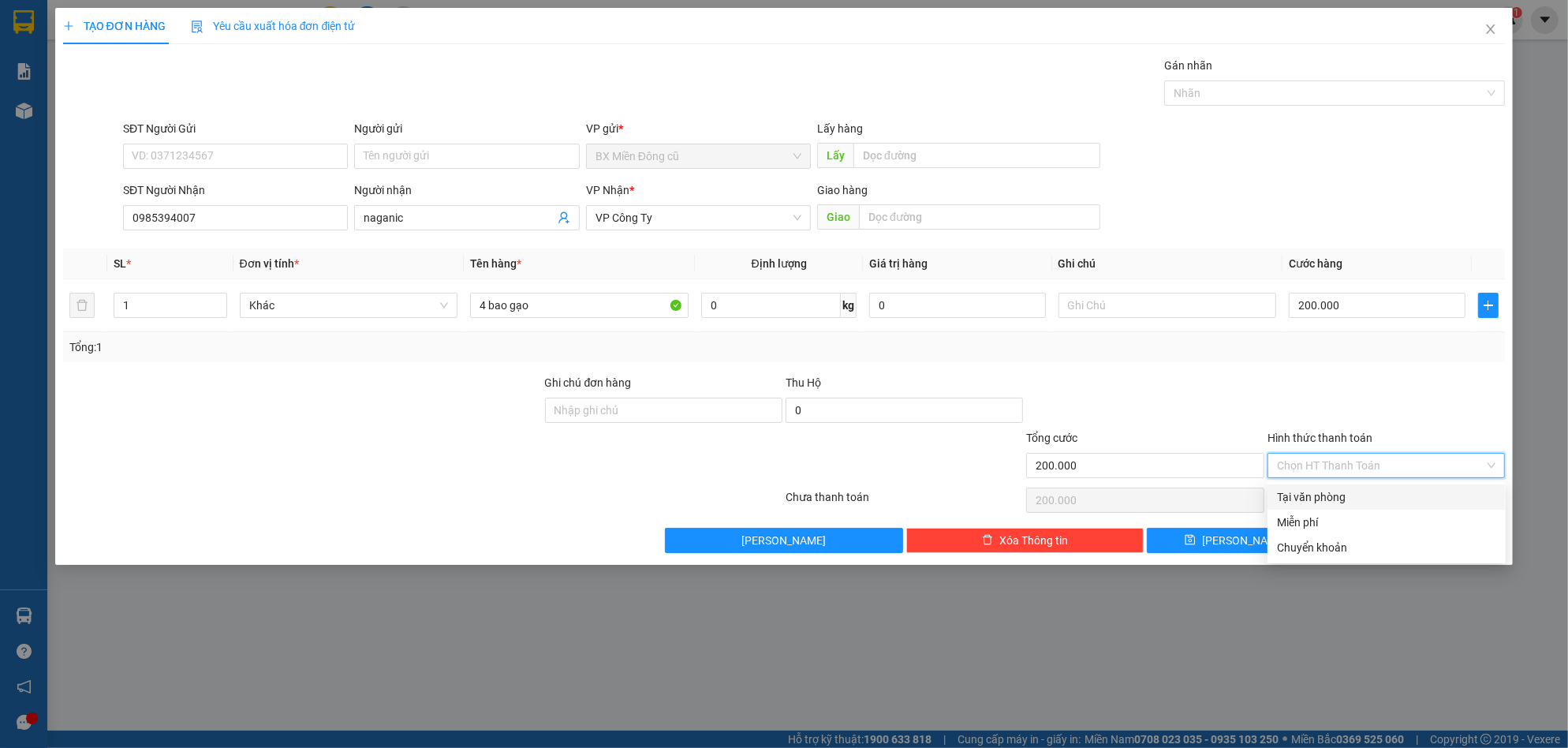
drag, startPoint x: 1352, startPoint y: 496, endPoint x: 1354, endPoint y: 519, distance: 23.1
click at [1352, 493] on div "Tại văn phòng" at bounding box center [1386, 497] width 219 height 17
type input "0"
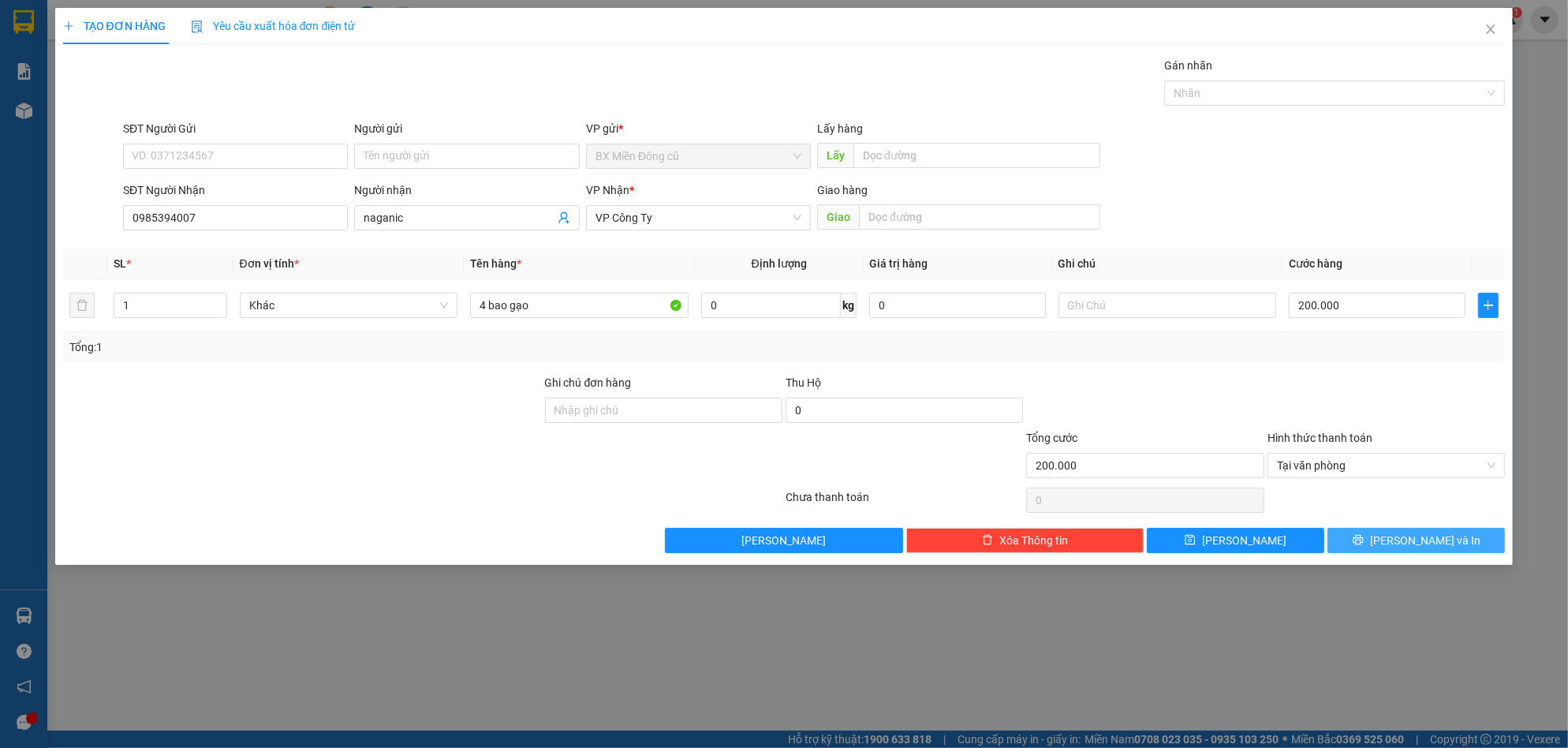
click at [1378, 536] on button "[PERSON_NAME] và In" at bounding box center [1416, 540] width 178 height 25
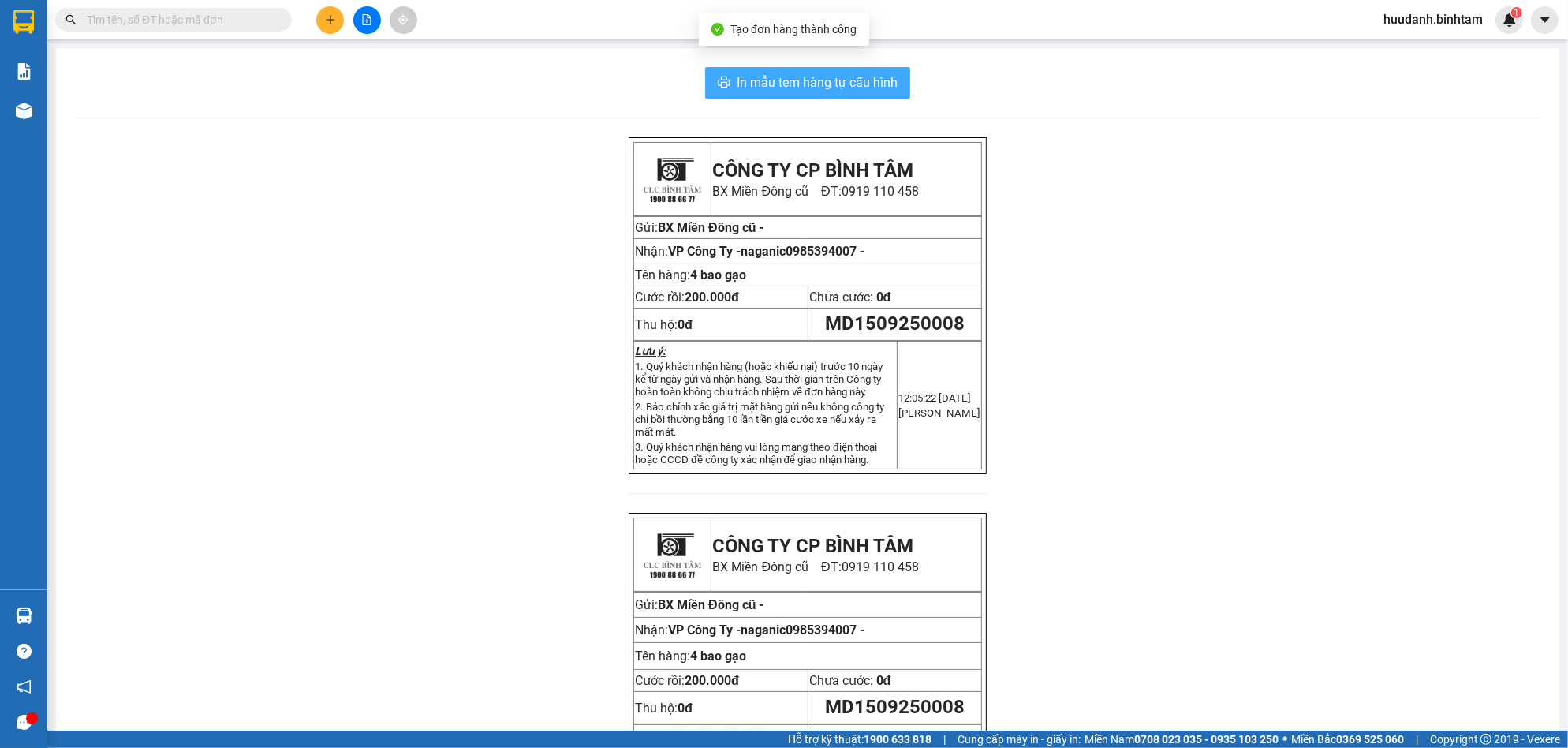
click at [879, 86] on span "In mẫu tem hàng tự cấu hình" at bounding box center [817, 83] width 161 height 19
click at [326, 13] on button at bounding box center [330, 19] width 27 height 27
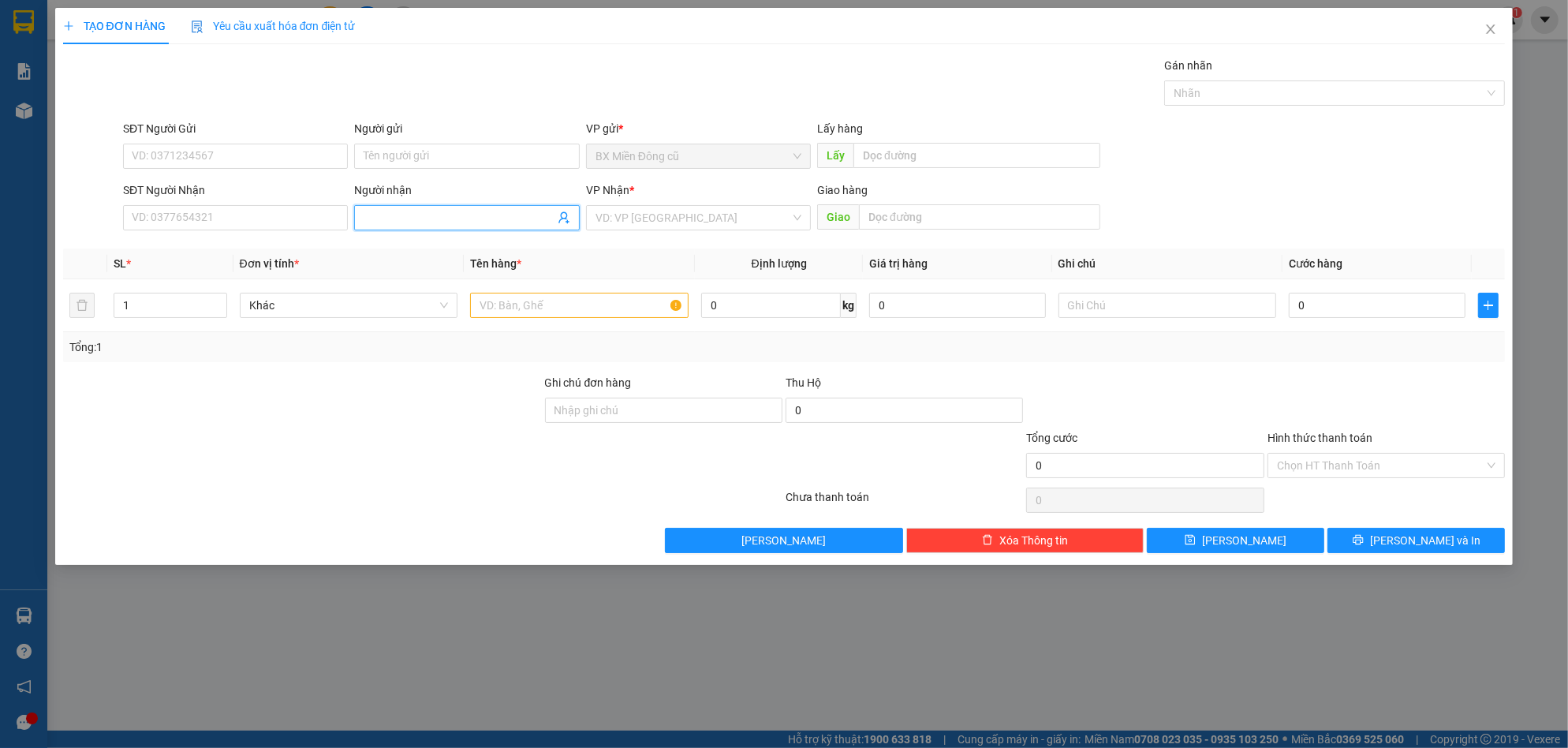
click at [407, 216] on input "Người nhận" at bounding box center [458, 218] width 190 height 17
paste input "ê"
type input "liên 511"
click at [628, 314] on input "text" at bounding box center [579, 305] width 218 height 25
paste input "ô"
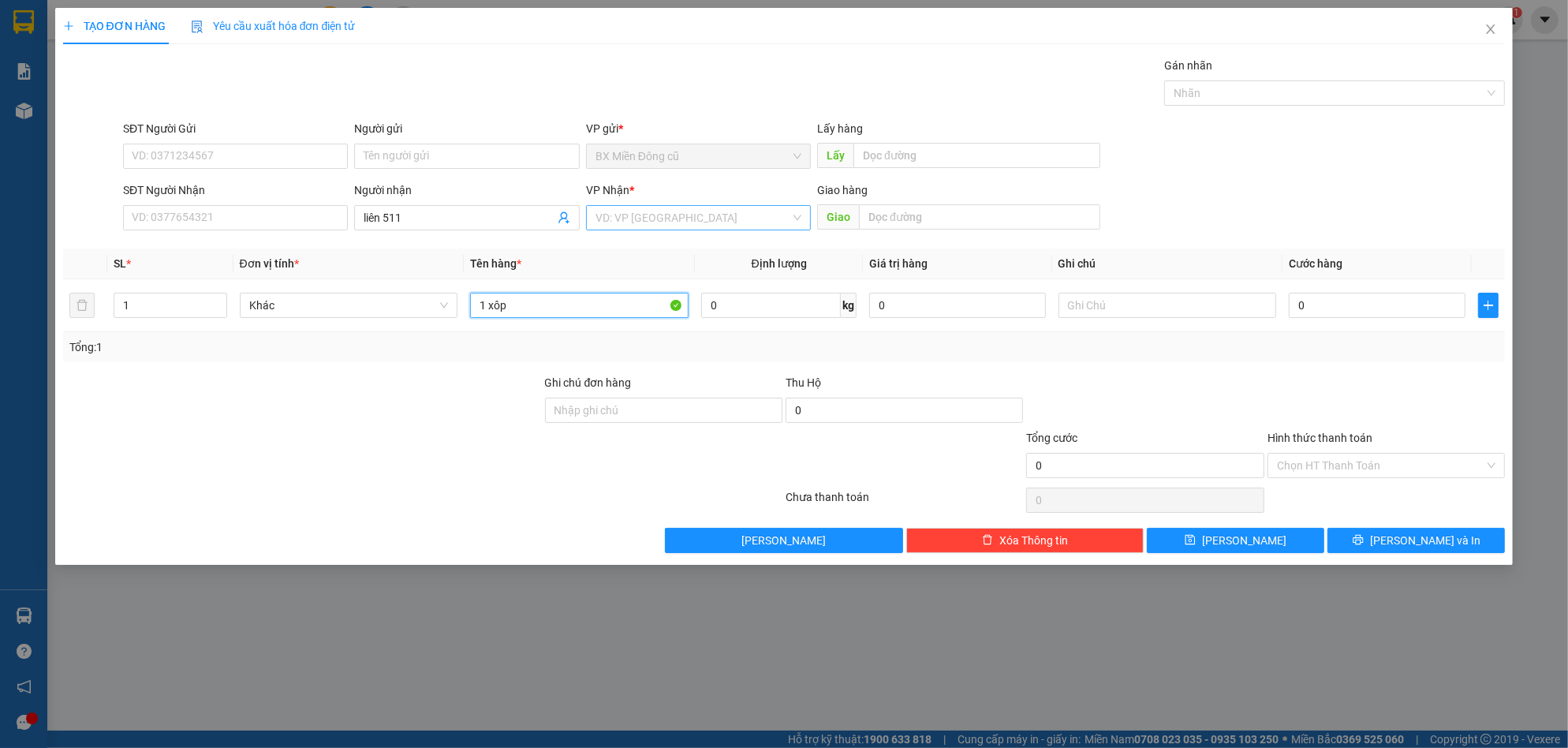
type input "1 xôp"
drag, startPoint x: 682, startPoint y: 214, endPoint x: 673, endPoint y: 233, distance: 21.0
click at [680, 213] on input "search" at bounding box center [692, 218] width 195 height 23
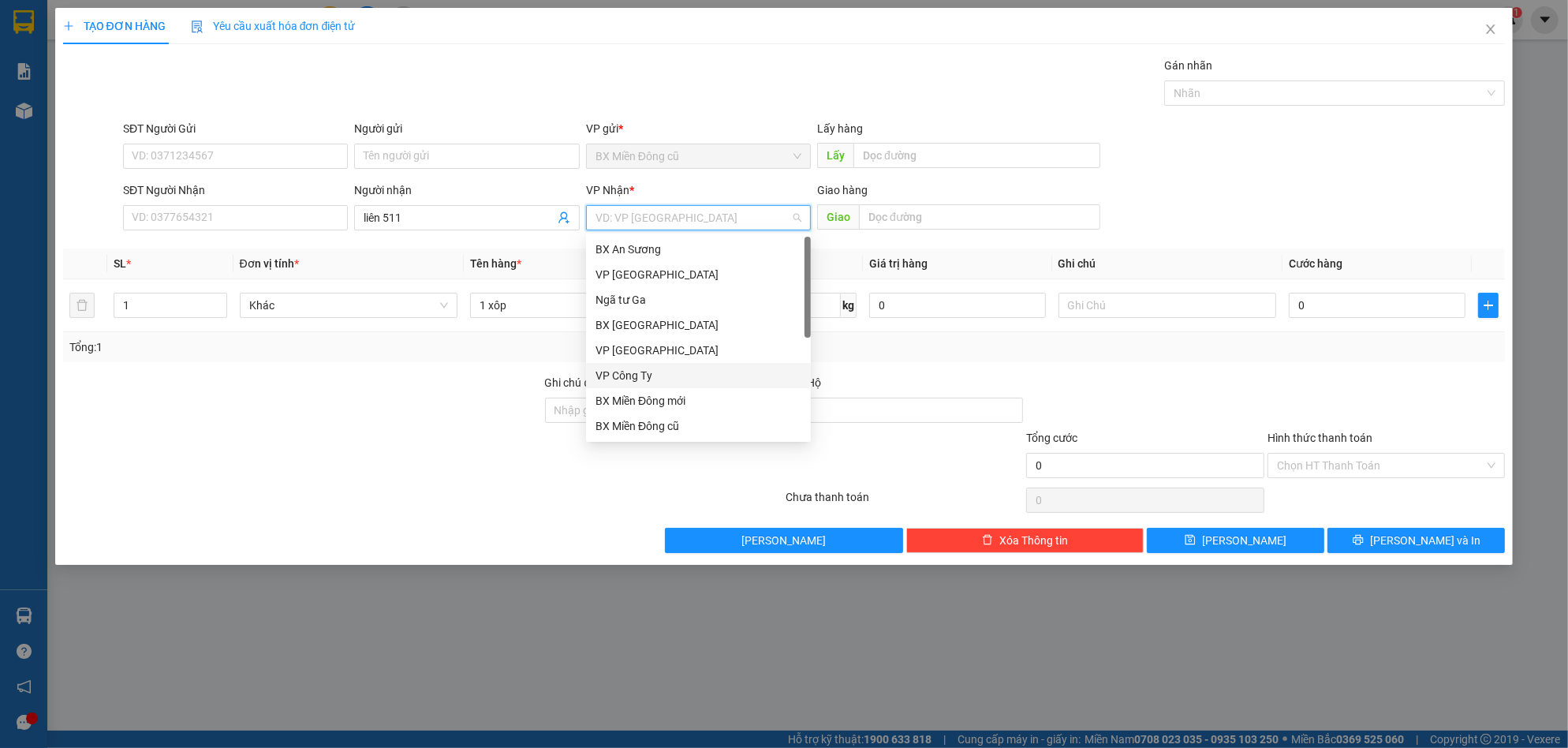
click at [649, 367] on div "VP Công Ty" at bounding box center [698, 376] width 206 height 17
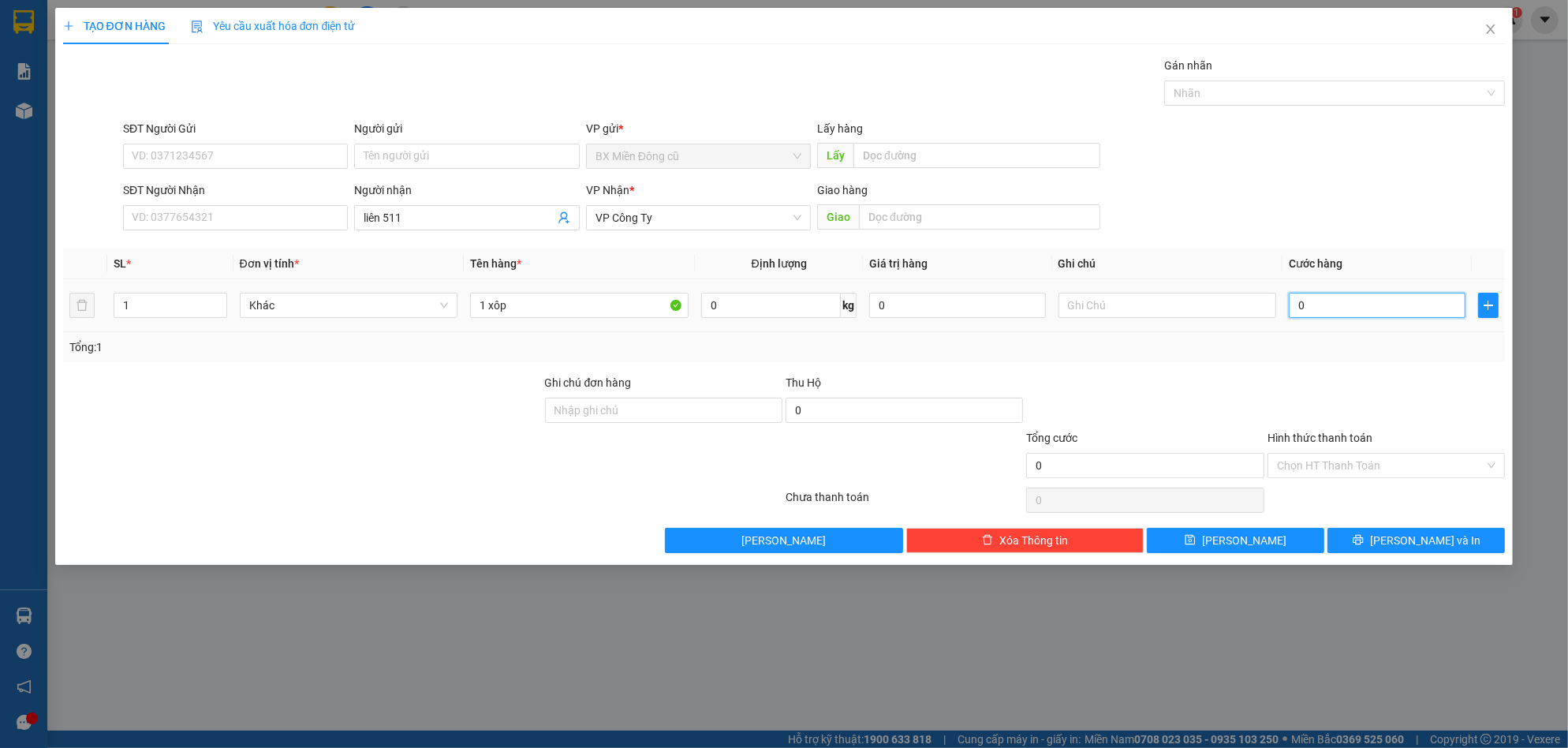
click at [1329, 308] on input "0" at bounding box center [1377, 305] width 177 height 25
type input "1"
type input "10"
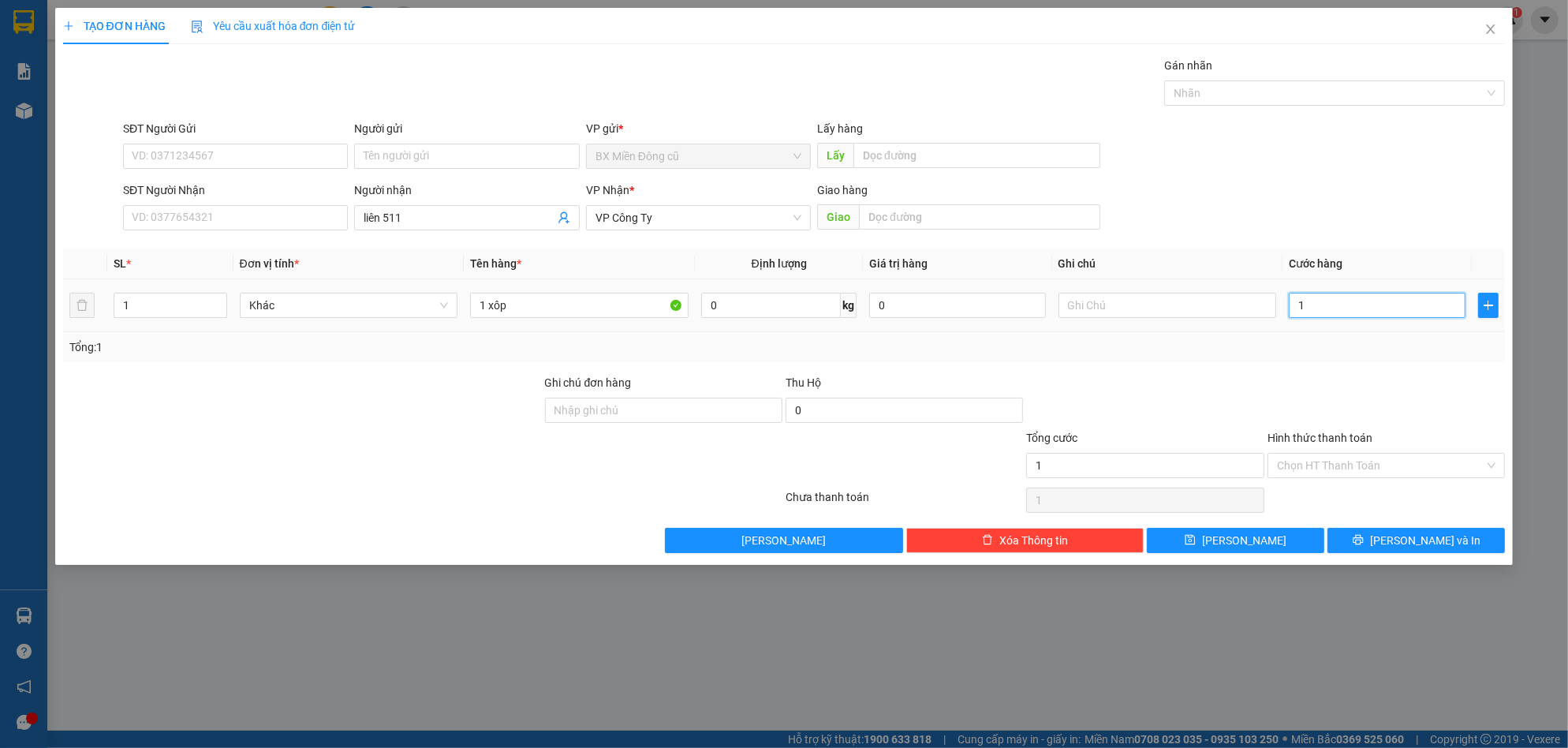
type input "10"
type input "100"
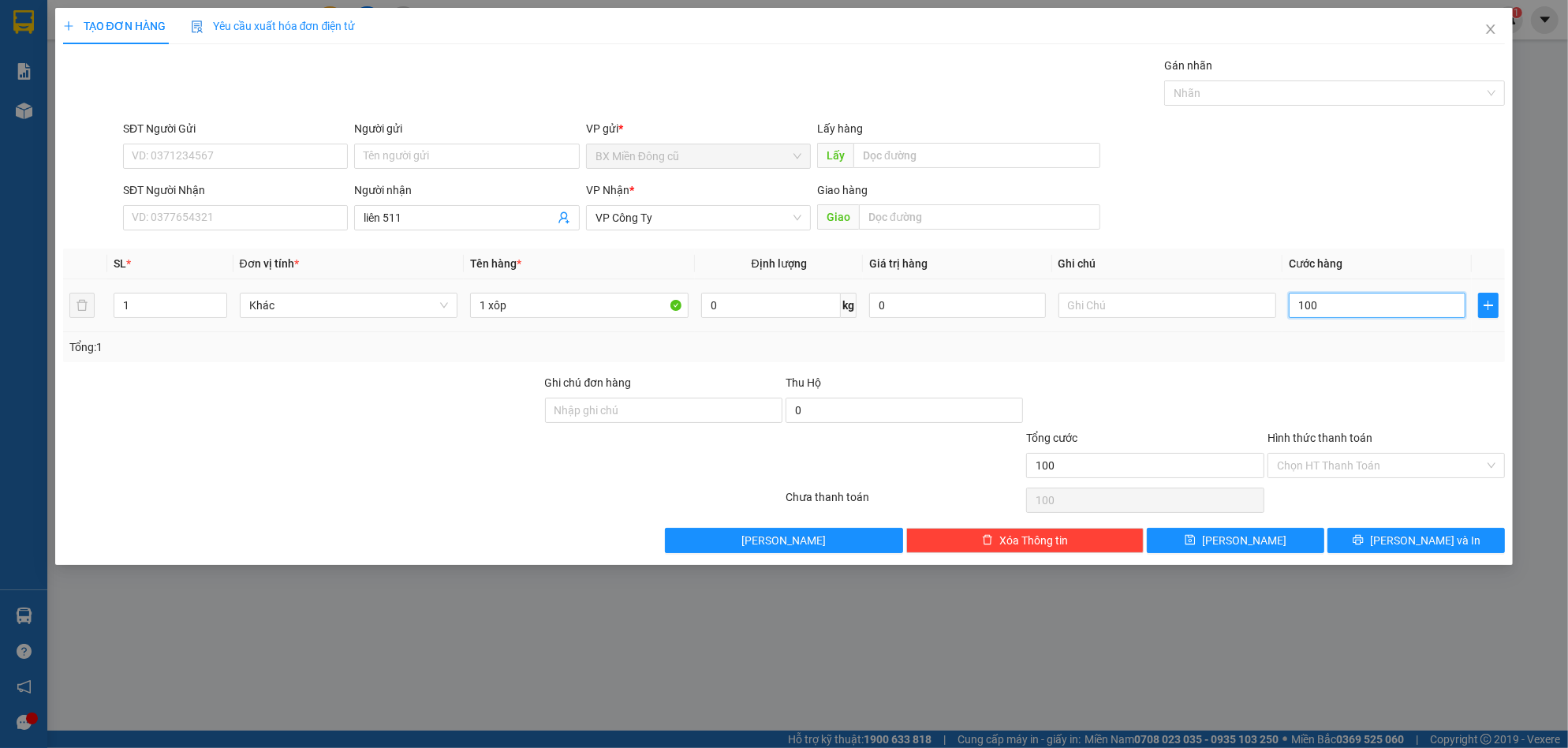
type input "1.000"
type input "10.000"
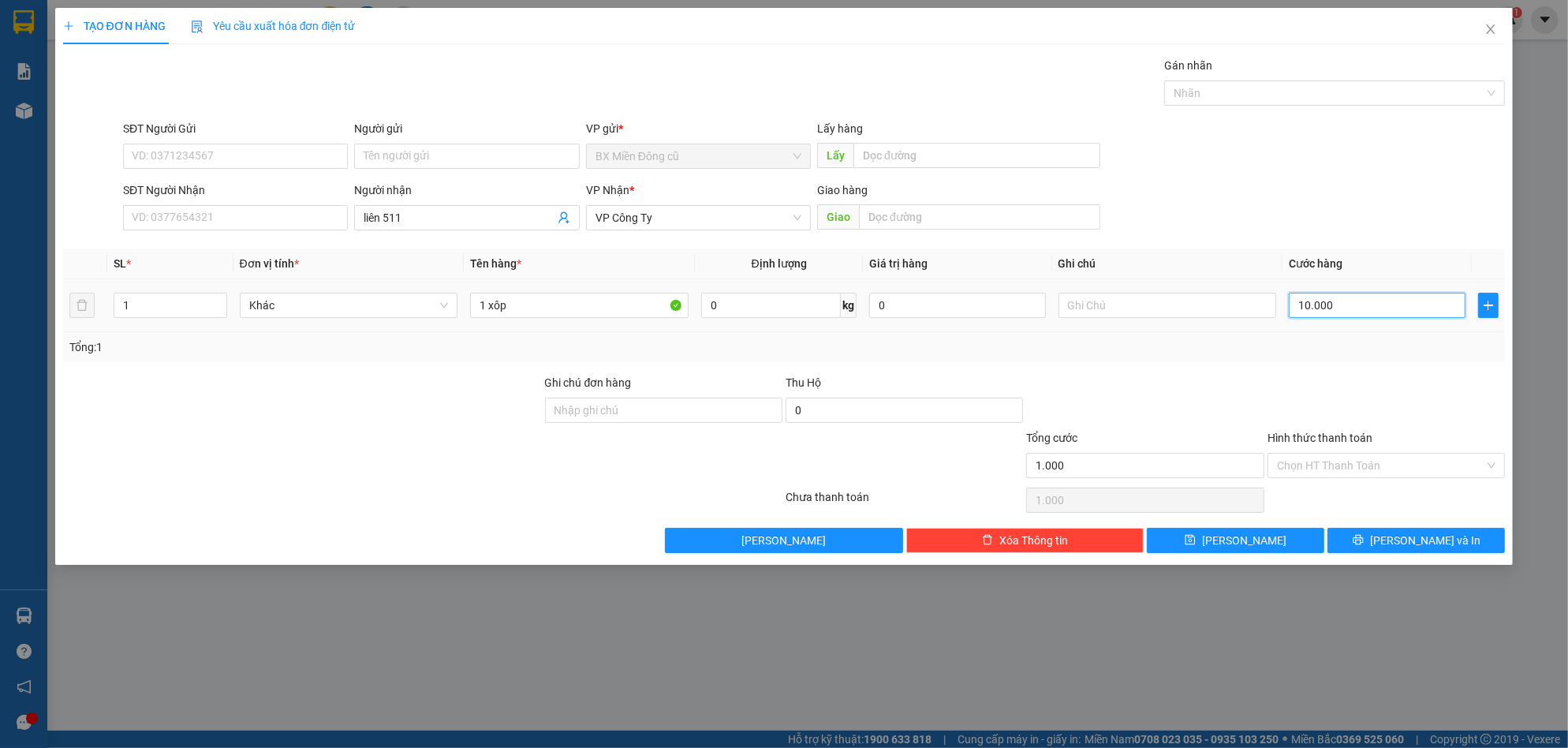
type input "10.000"
type input "100.000"
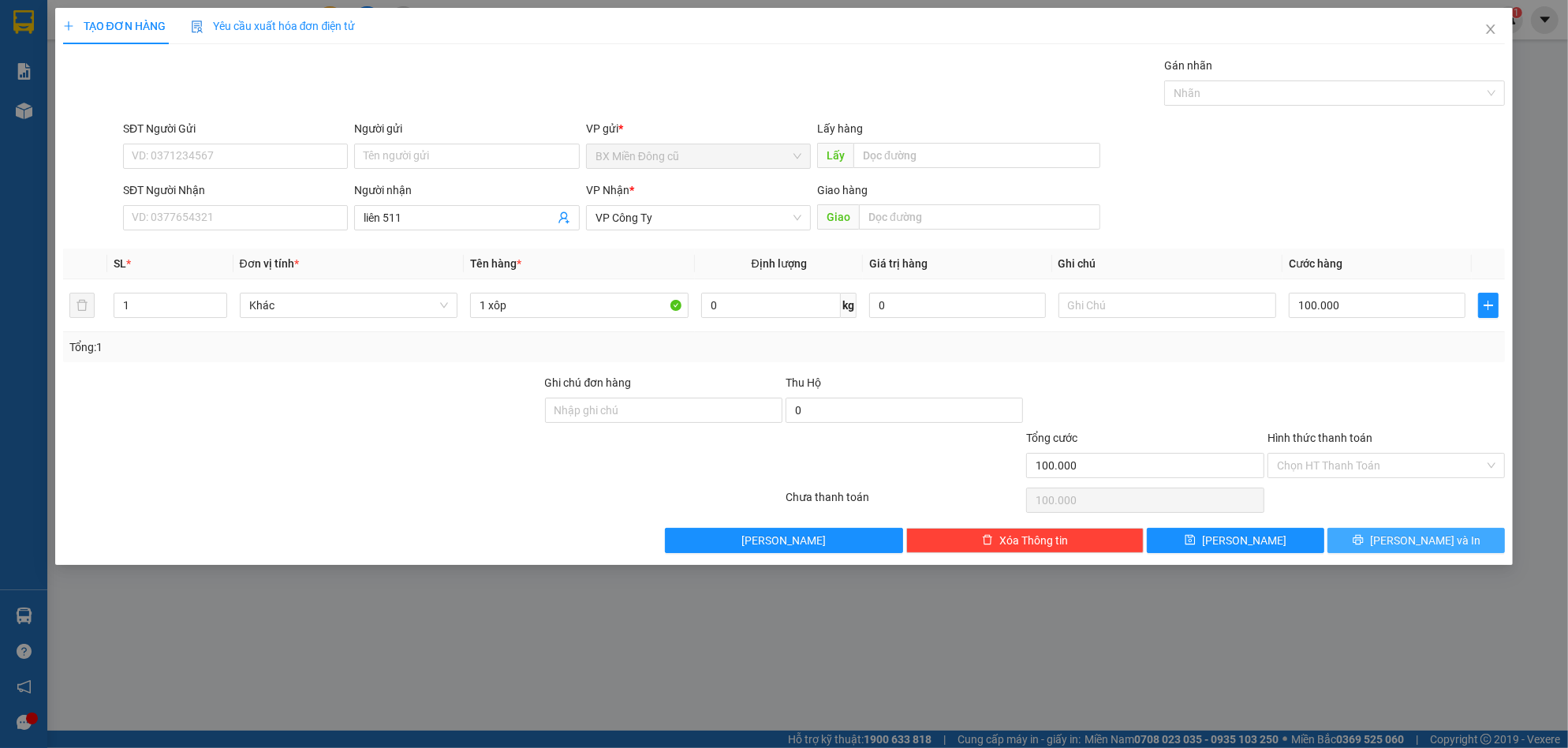
click at [1383, 539] on button "[PERSON_NAME] và In" at bounding box center [1416, 540] width 178 height 25
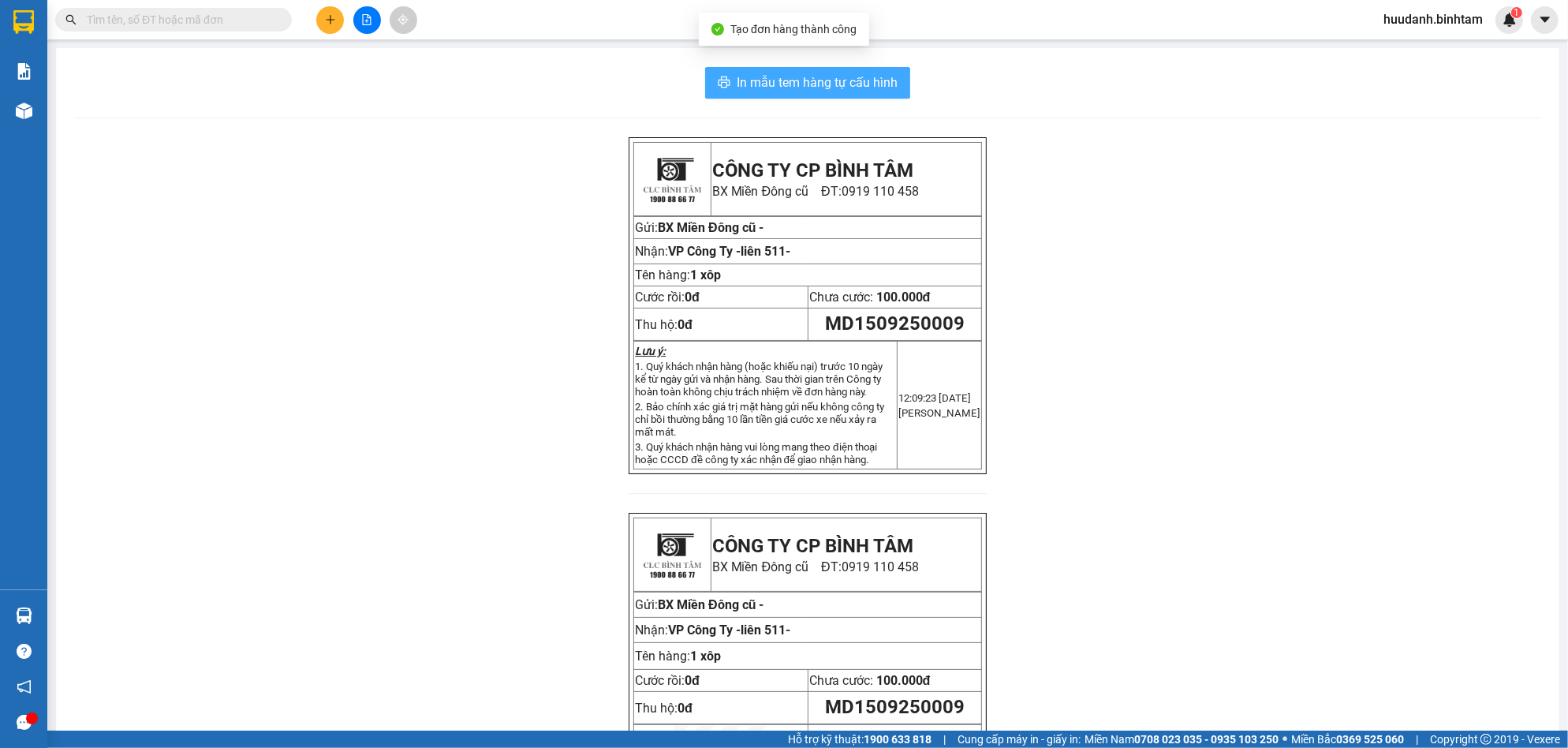
click at [817, 85] on span "In mẫu tem hàng tự cấu hình" at bounding box center [817, 83] width 161 height 19
click at [328, 19] on icon "plus" at bounding box center [329, 18] width 9 height 1
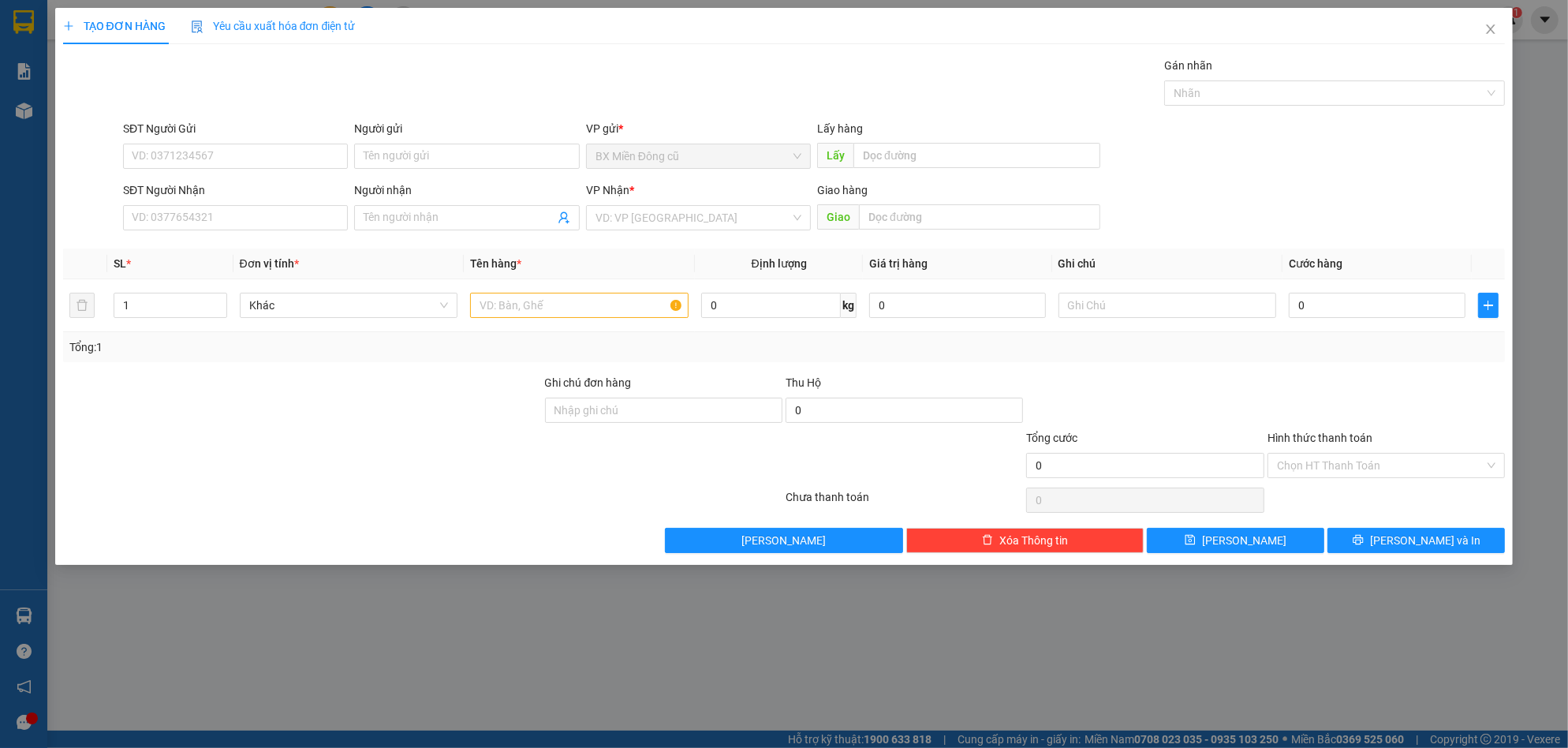
click at [394, 201] on div "Người nhận" at bounding box center [466, 193] width 224 height 23
click at [394, 212] on input "Người nhận" at bounding box center [458, 218] width 190 height 17
paste input "êu"
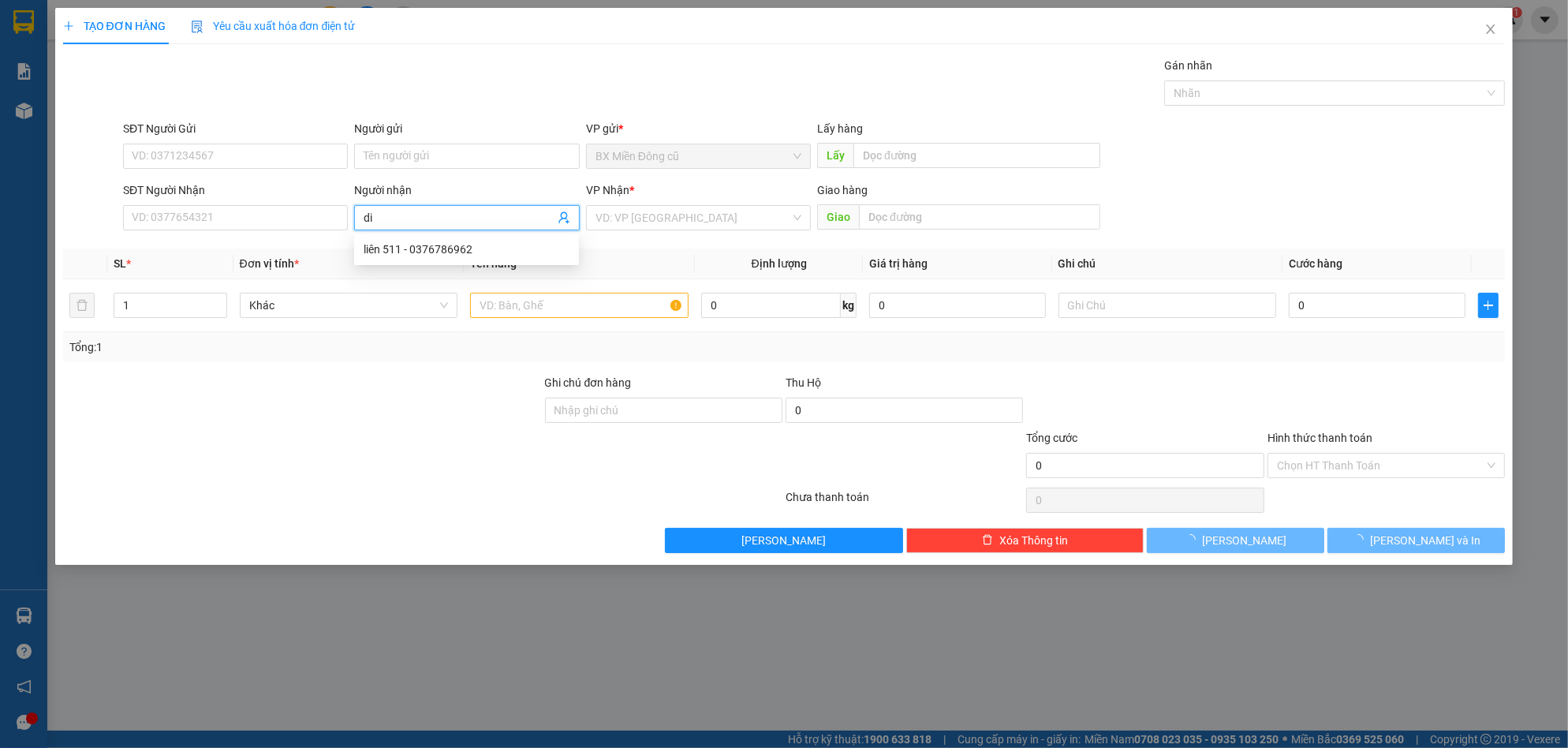
paste input "ệu"
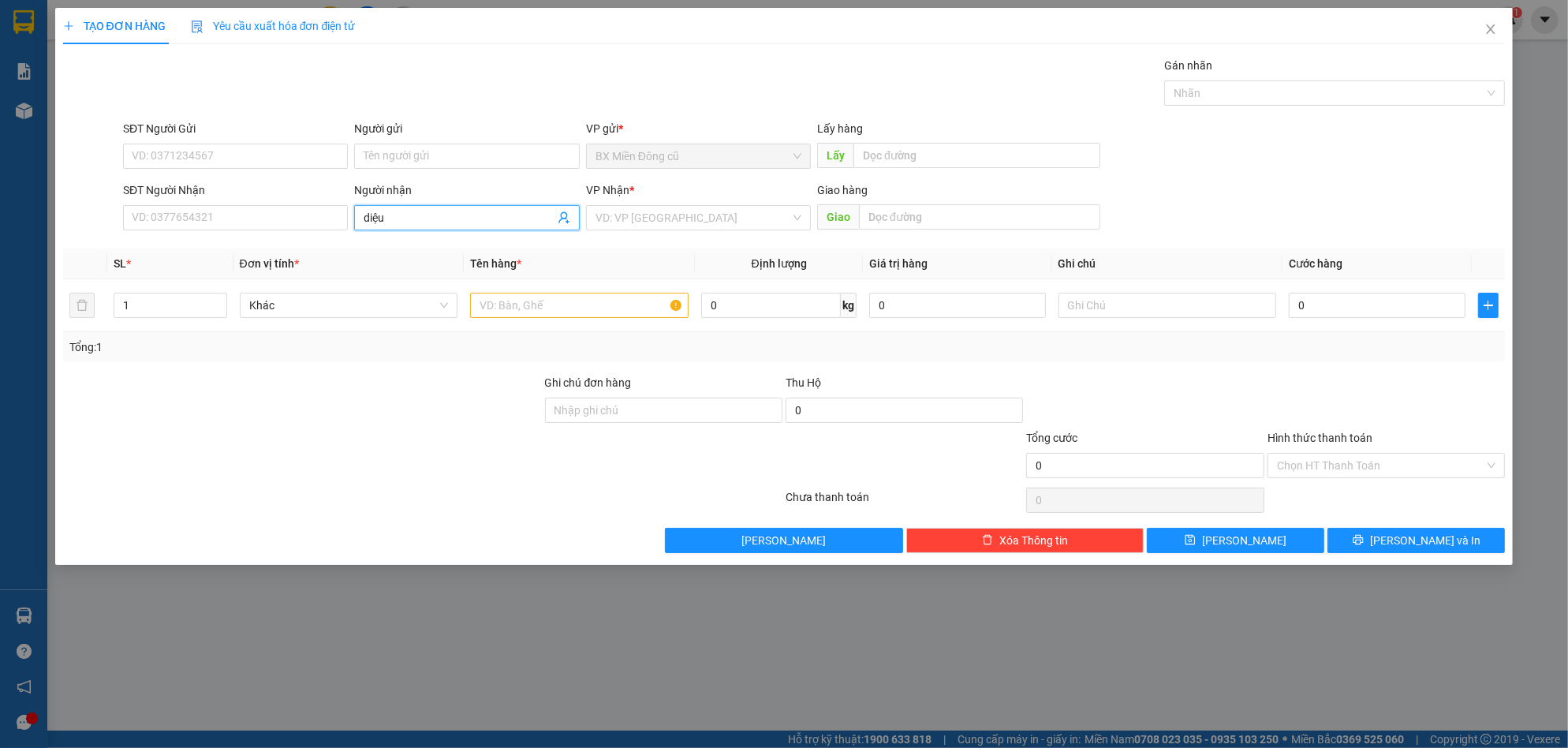
type input "diệu"
click at [455, 293] on div "diệu linh - 0909729879" at bounding box center [466, 300] width 206 height 17
type input "0909729879"
type input "[PERSON_NAME]"
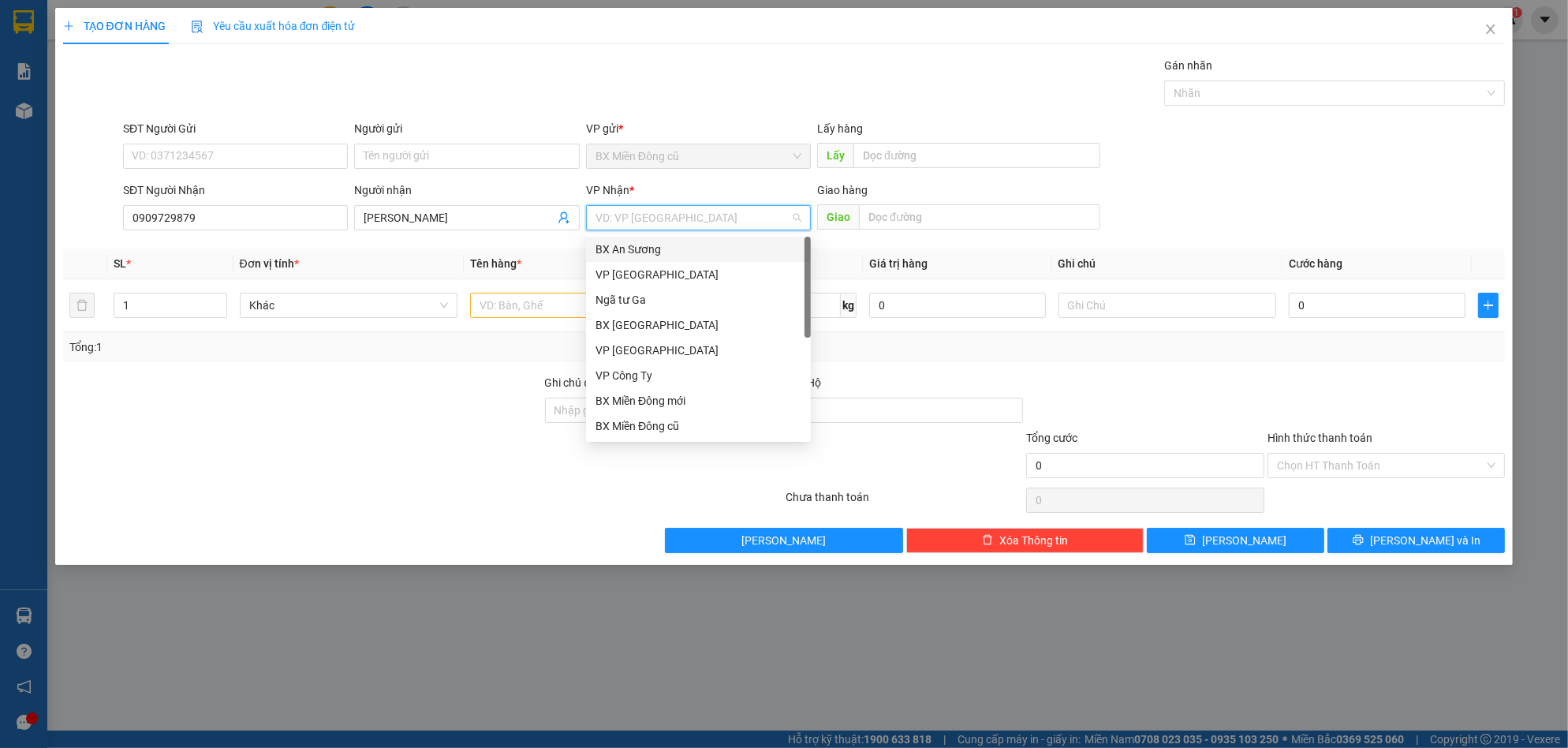
click at [682, 218] on input "search" at bounding box center [692, 218] width 195 height 23
click at [649, 373] on div "VP Công Ty" at bounding box center [698, 376] width 206 height 17
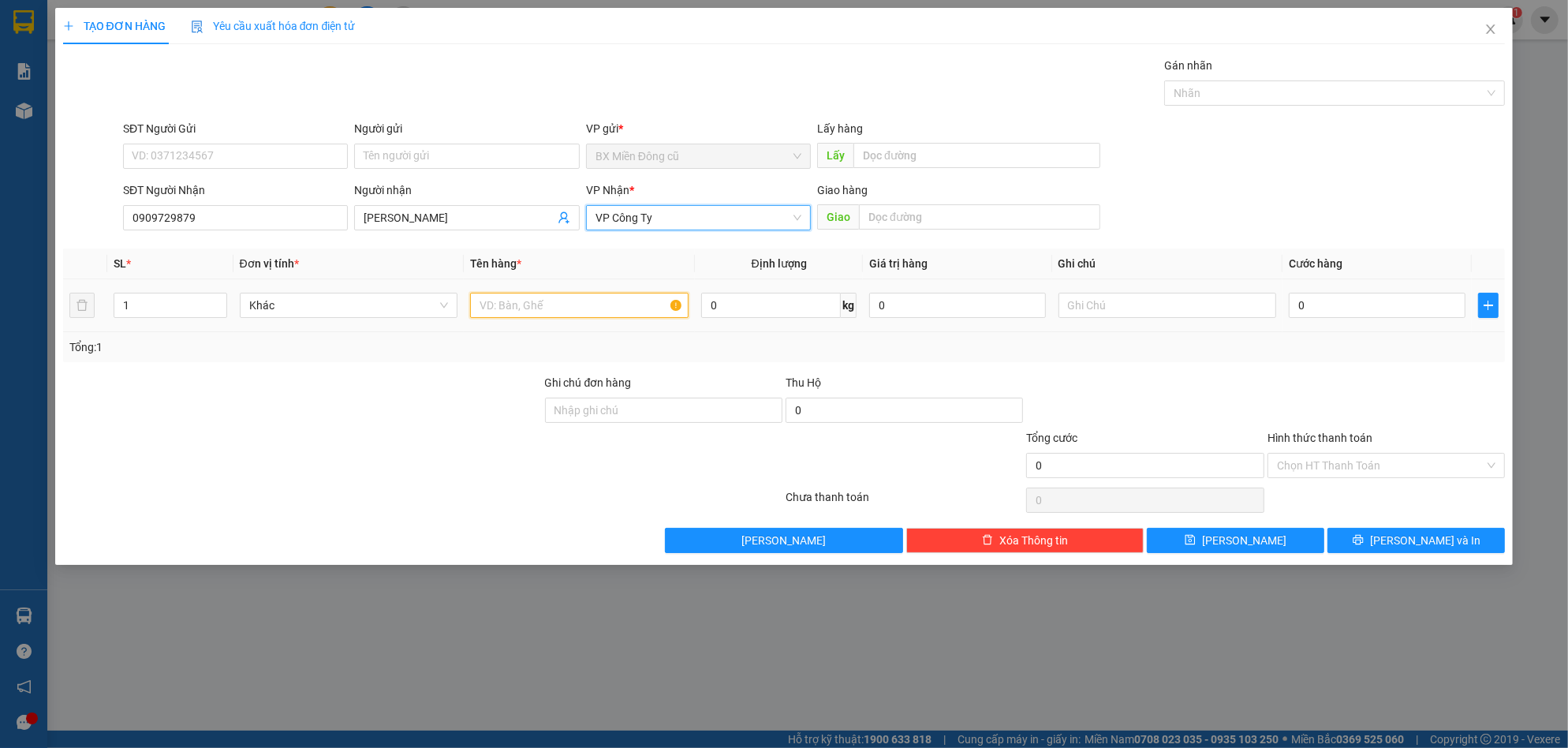
click at [535, 309] on input "text" at bounding box center [579, 305] width 218 height 25
paste input "ốp"
type input "1 xốp"
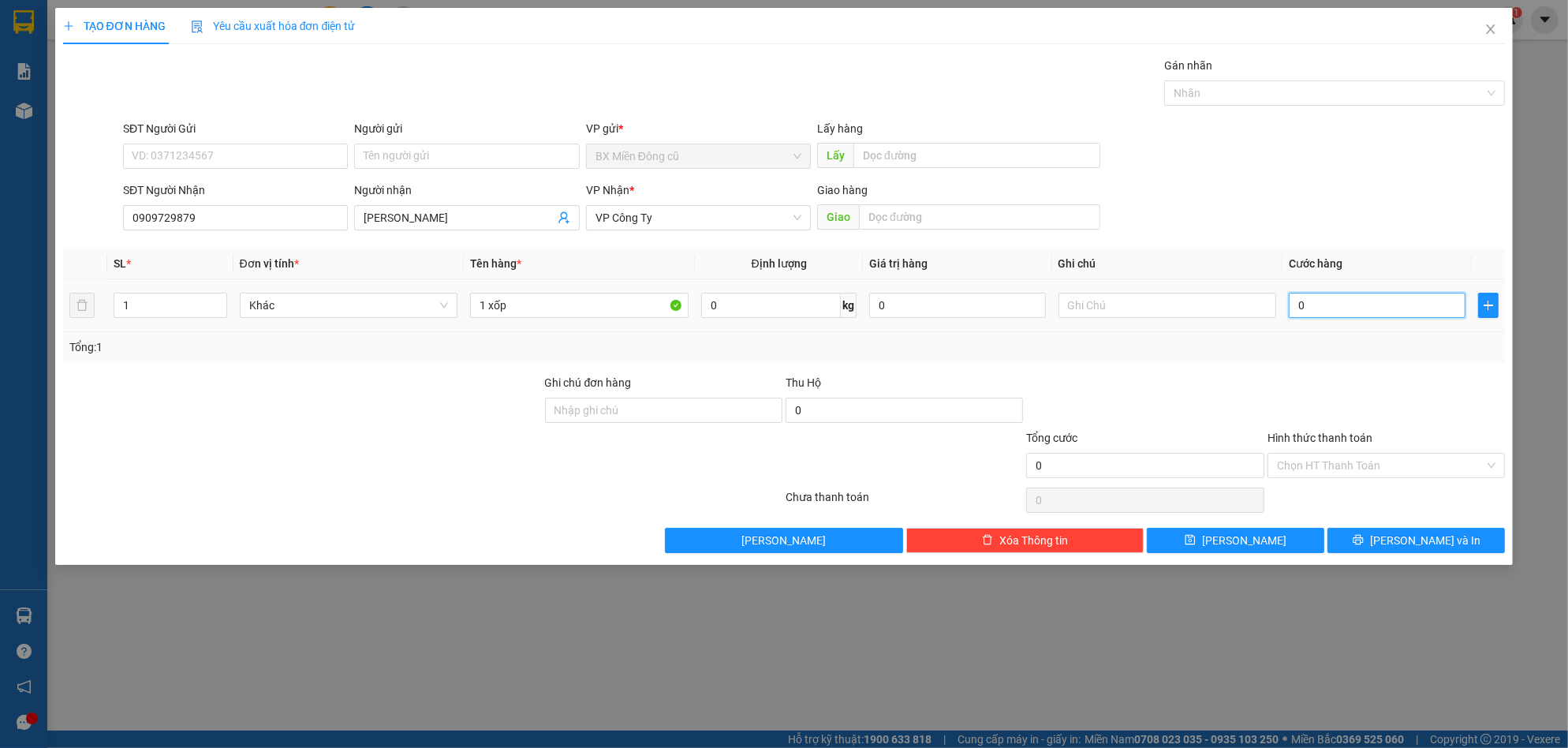
click at [1400, 309] on input "0" at bounding box center [1377, 305] width 177 height 25
type input "8"
type input "80"
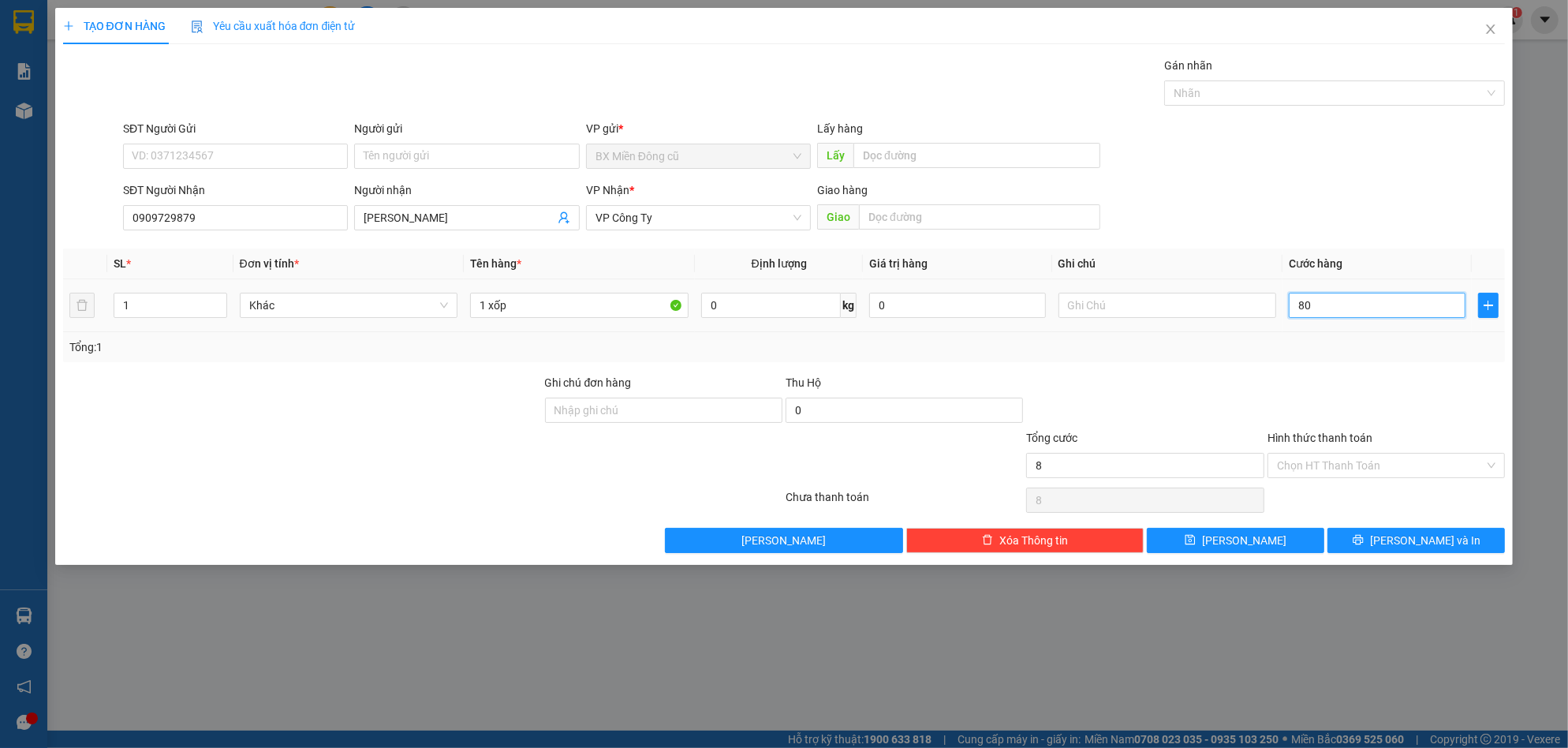
type input "80"
type input "800"
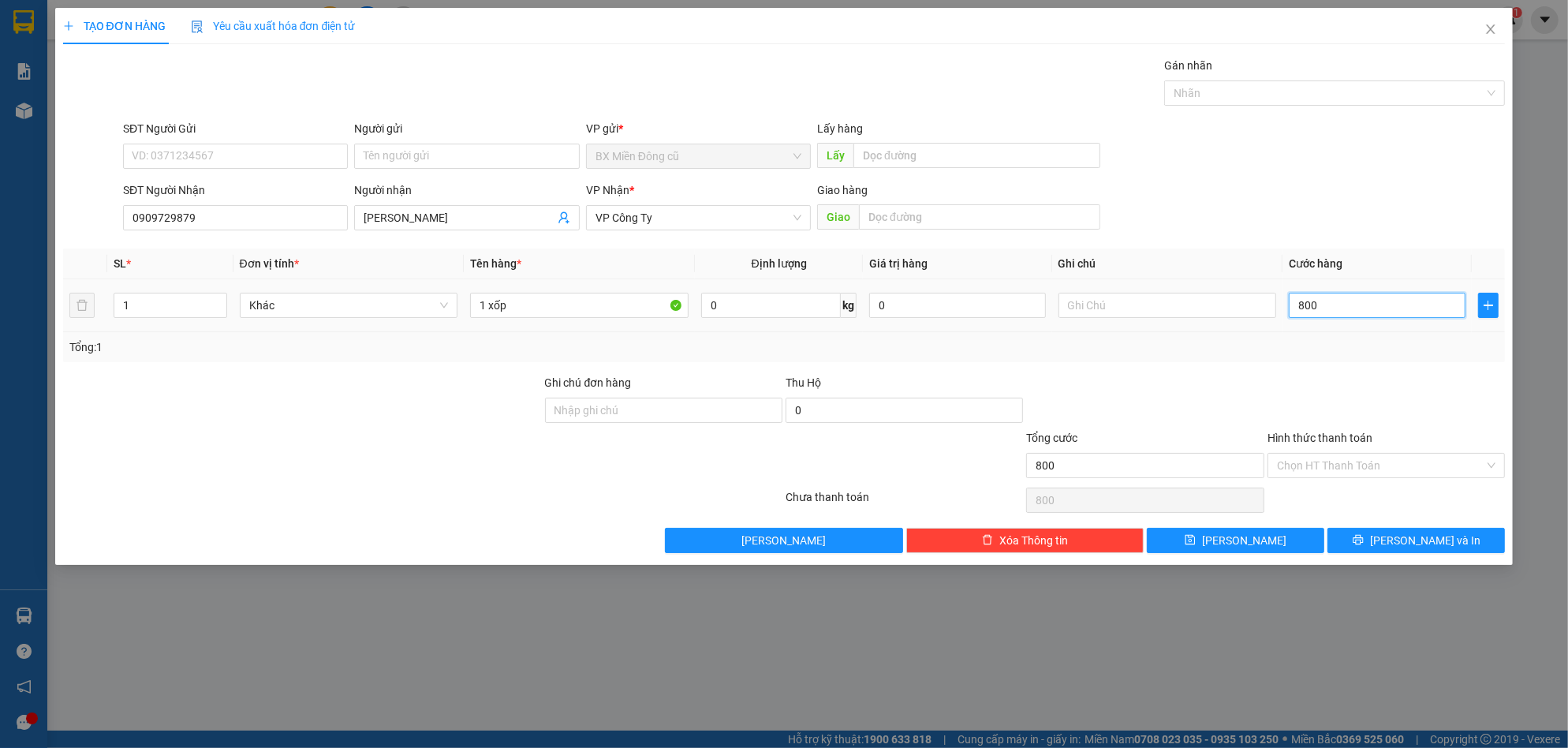
type input "8.000"
type input "80.000"
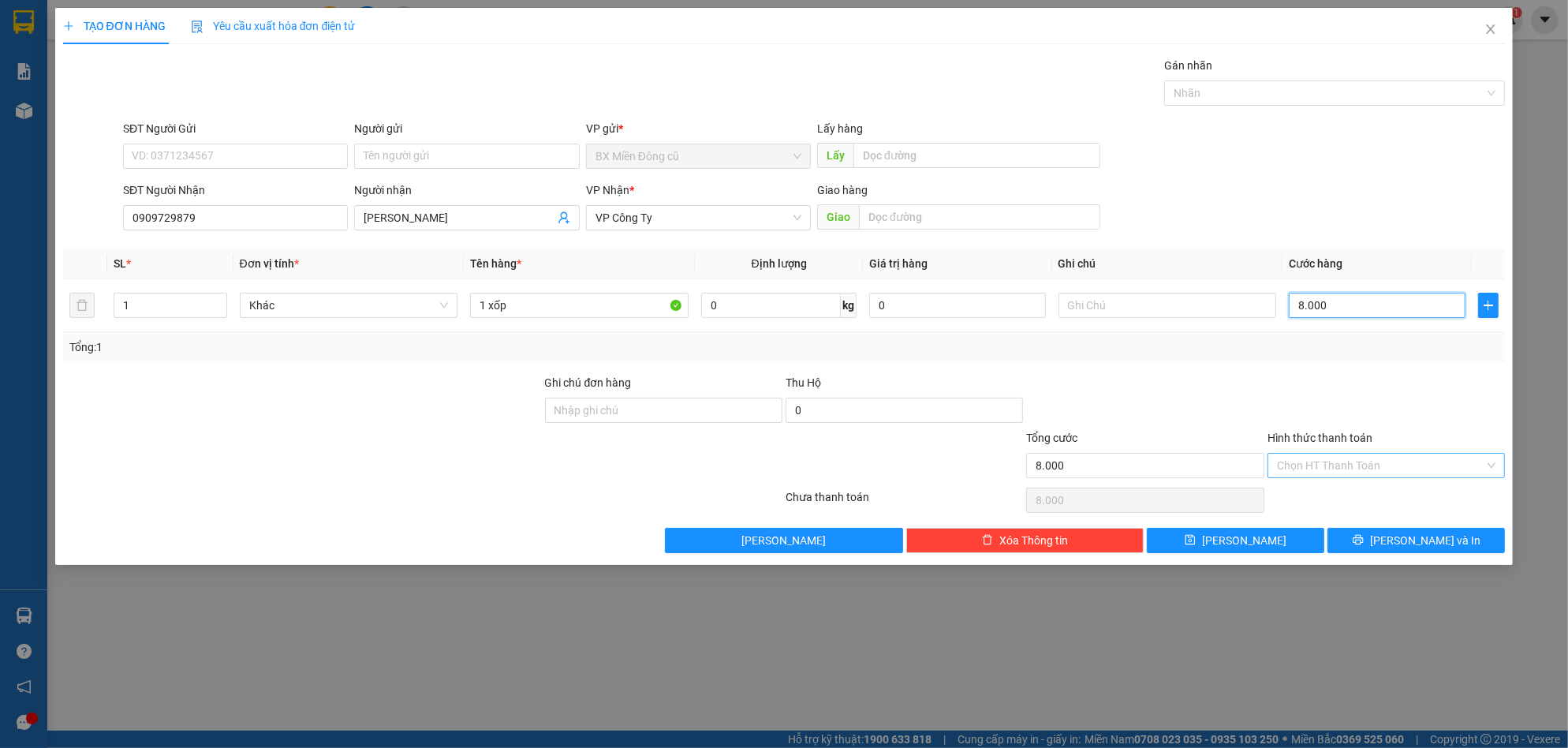
type input "80.000"
click at [1292, 541] on button "[PERSON_NAME]" at bounding box center [1235, 540] width 178 height 25
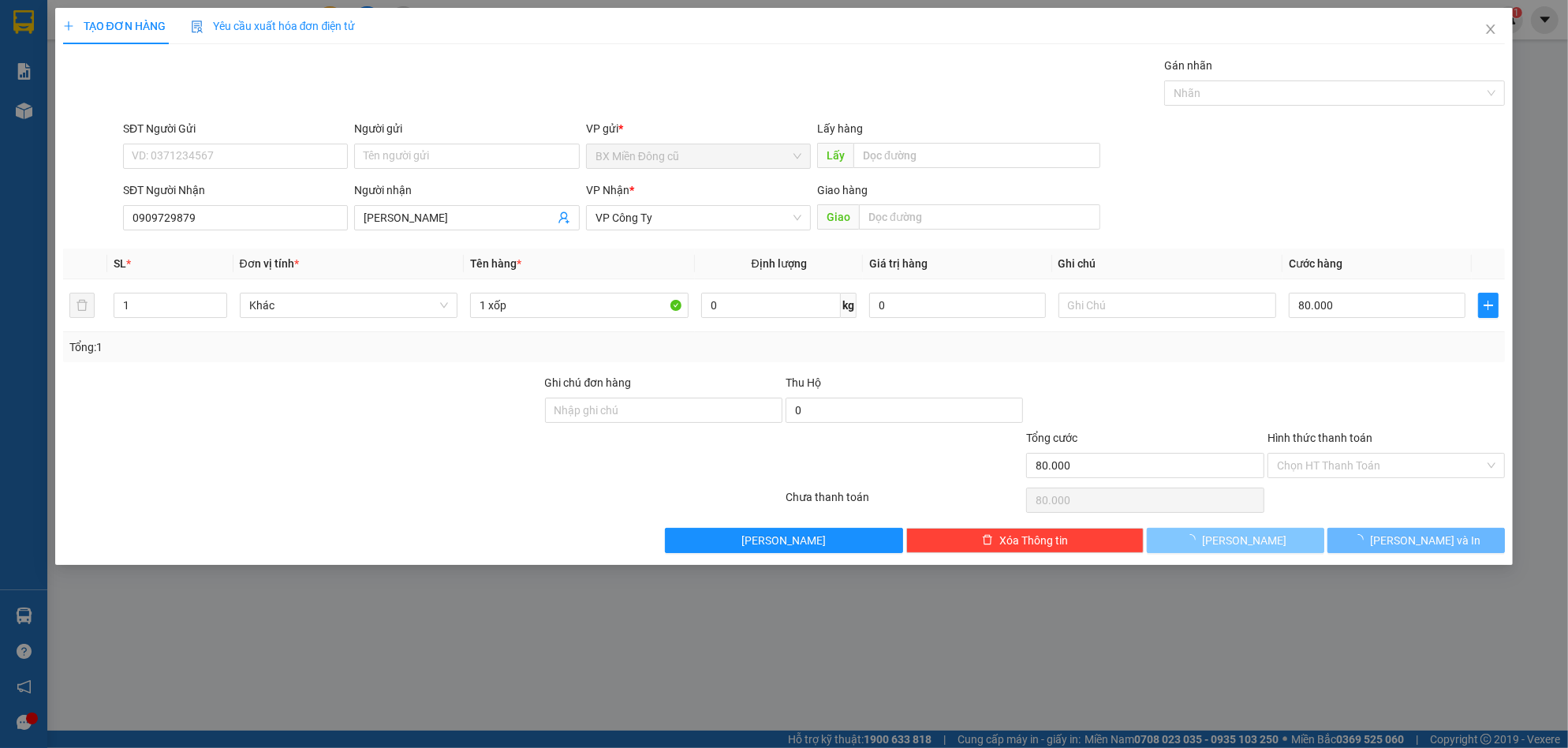
type input "0"
